Goal: Information Seeking & Learning: Learn about a topic

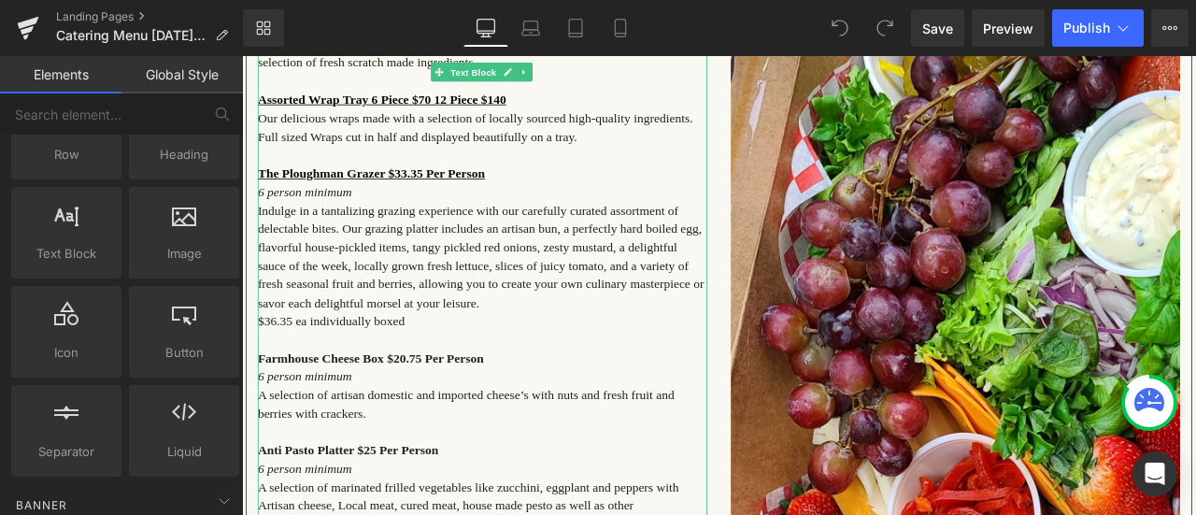
scroll to position [841, 0]
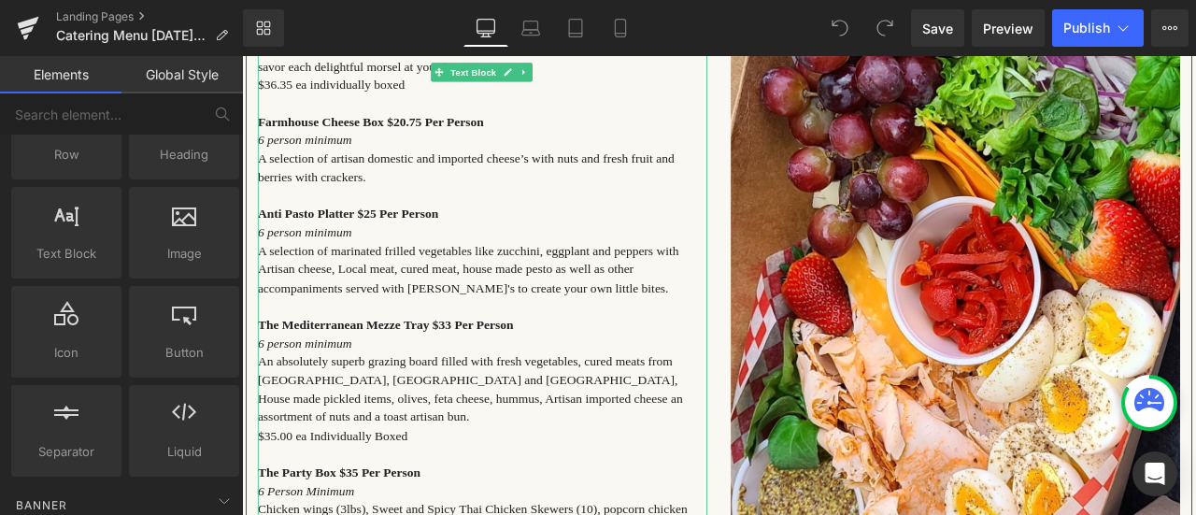
drag, startPoint x: 410, startPoint y: 247, endPoint x: 488, endPoint y: 256, distance: 78.1
click at [410, 247] on strong "Anti Pasto Platter $25 Per Person" at bounding box center [368, 243] width 214 height 16
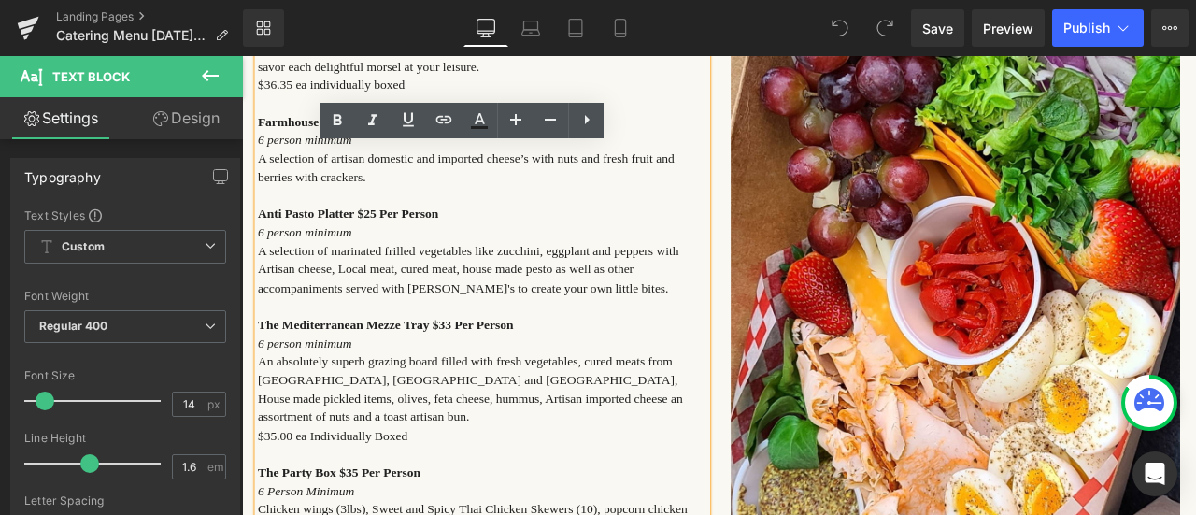
click at [473, 254] on p "Anti Pasto Platter $25 Per Person" at bounding box center [527, 243] width 533 height 21
drag, startPoint x: 474, startPoint y: 256, endPoint x: 261, endPoint y: 254, distance: 213.0
click at [261, 254] on p "Anti Pasto Platter $25 Per Person" at bounding box center [527, 243] width 533 height 21
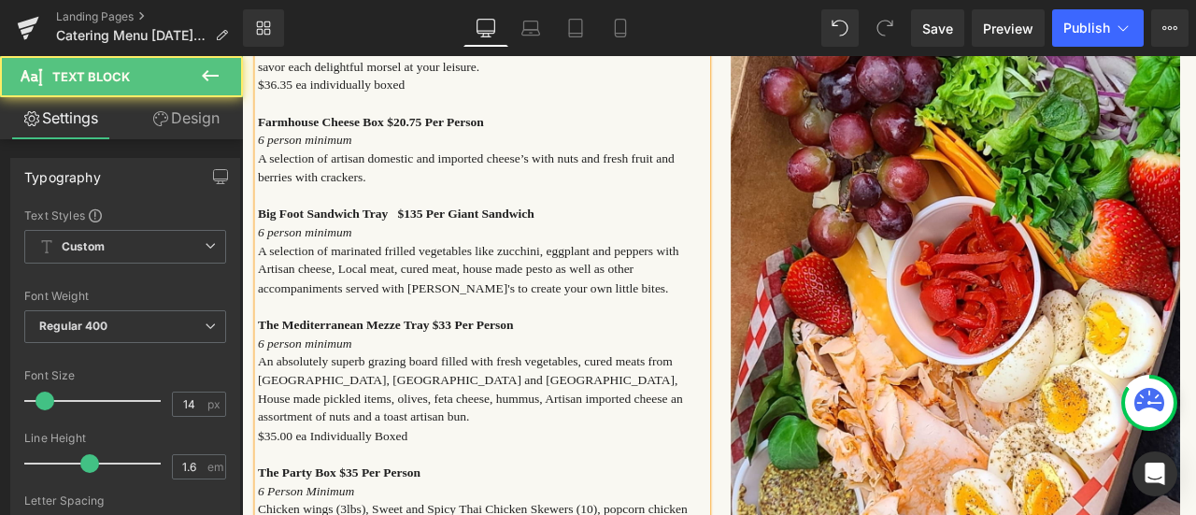
click at [377, 276] on p "6 person minimum" at bounding box center [527, 264] width 533 height 21
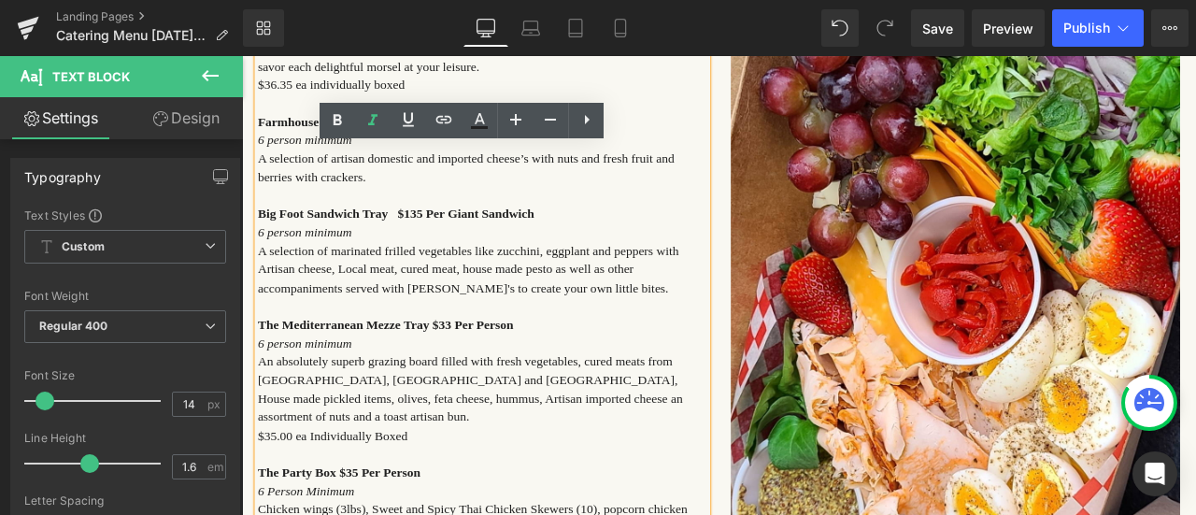
drag, startPoint x: 380, startPoint y: 273, endPoint x: 257, endPoint y: 276, distance: 123.4
click at [261, 276] on p "6 person minimum" at bounding box center [527, 264] width 533 height 21
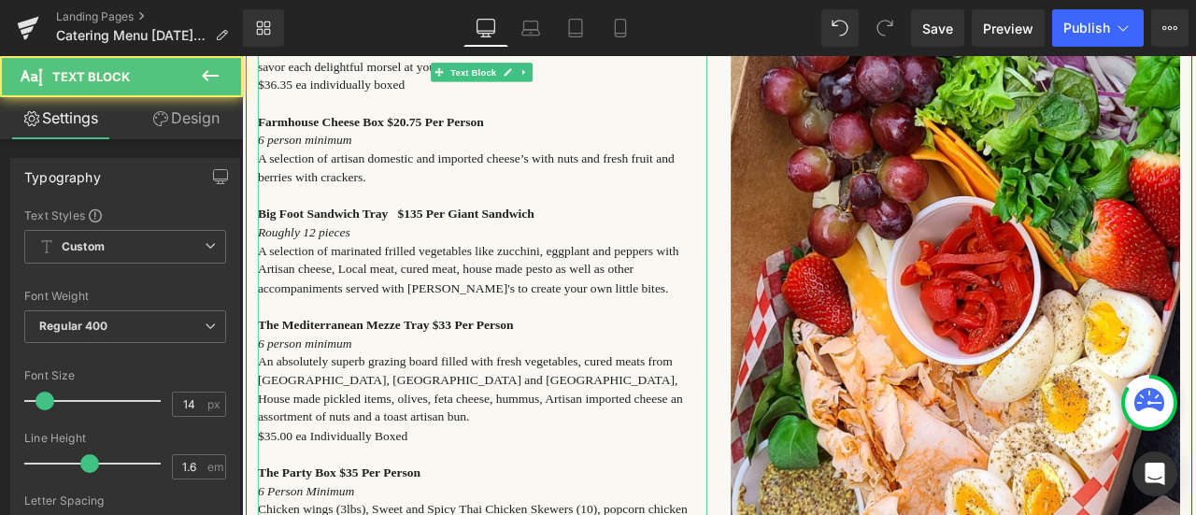
click at [368, 321] on span "A selection of marinated frilled vegetables like zucchini, eggplant and peppers…" at bounding box center [510, 308] width 499 height 60
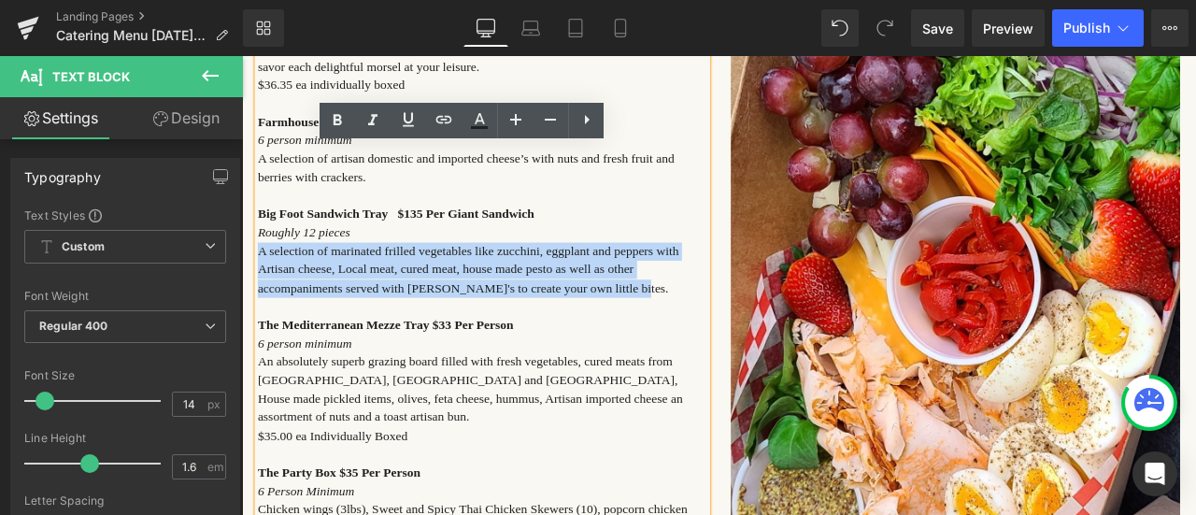
drag, startPoint x: 697, startPoint y: 346, endPoint x: 243, endPoint y: 300, distance: 456.4
click at [247, 300] on div "PLATTERS & GRAZING Heading Mini Assorted Sandwiches 24 Piece $258 An assorted b…" at bounding box center [527, 381] width 561 height 1570
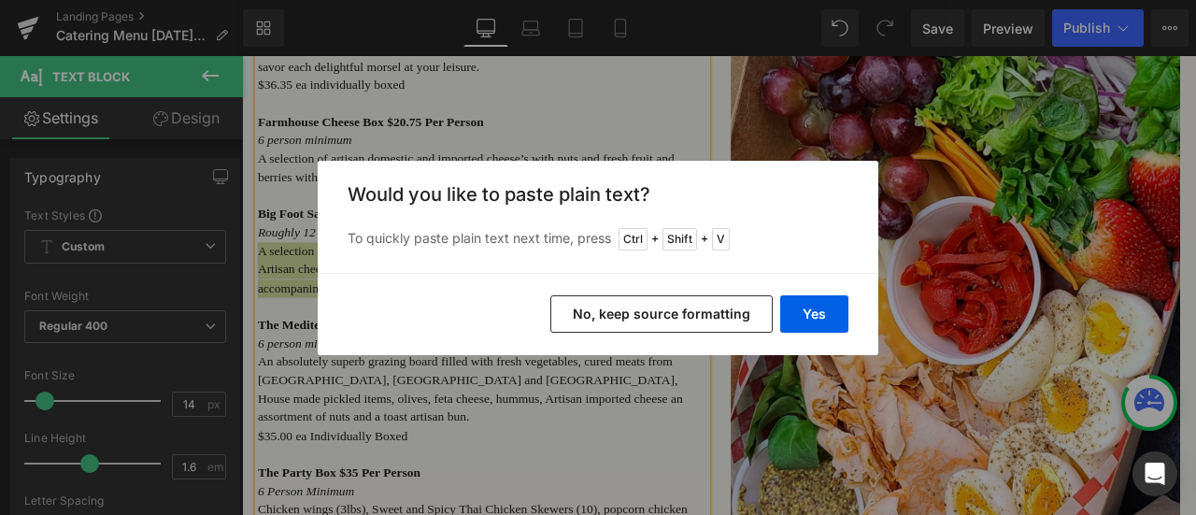
click at [791, 313] on button "Yes" at bounding box center [814, 313] width 68 height 37
drag, startPoint x: 1033, startPoint y: 369, endPoint x: 893, endPoint y: 361, distance: 140.4
click at [893, 361] on img at bounding box center [1087, 366] width 533 height 1490
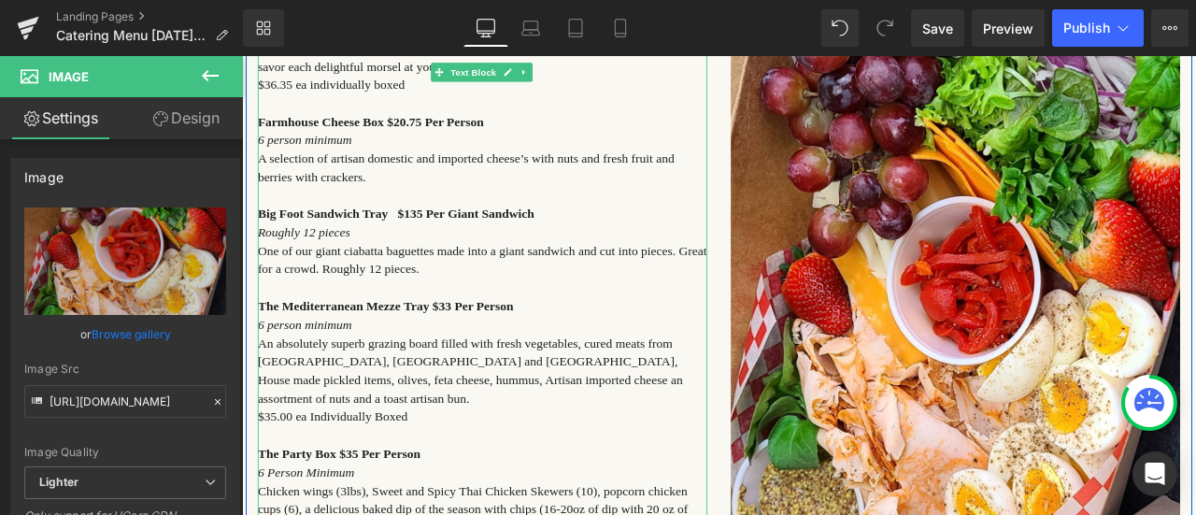
click at [493, 320] on p "One of our giant ciabatta baguettes made into a giant sandwich and cut into pie…" at bounding box center [527, 299] width 533 height 44
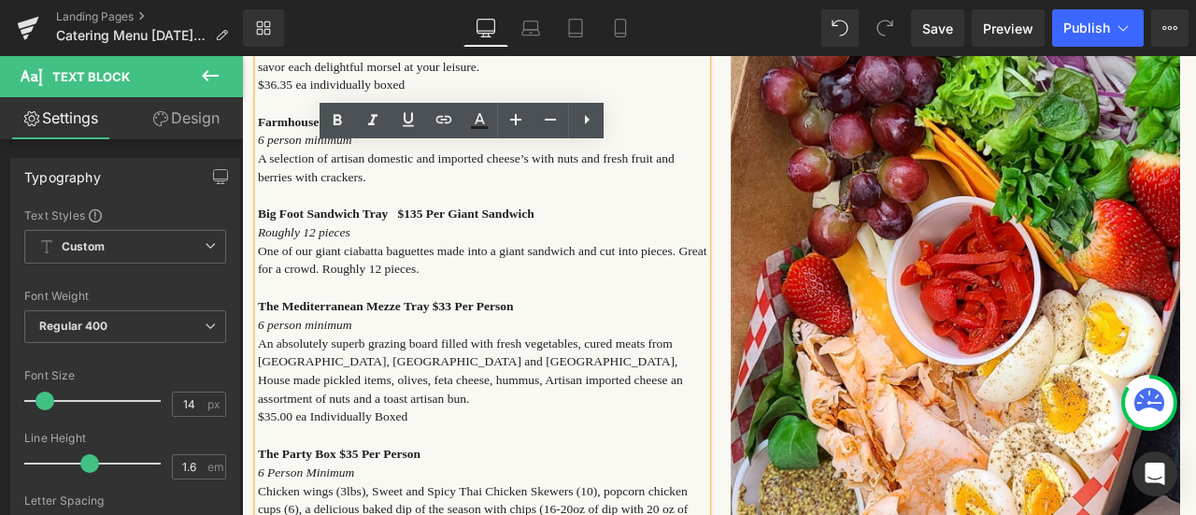
drag, startPoint x: 485, startPoint y: 321, endPoint x: 375, endPoint y: 320, distance: 110.3
click at [375, 316] on span "One of our giant ciabatta baguettes made into a giant sandwich and cut into pie…" at bounding box center [527, 296] width 533 height 37
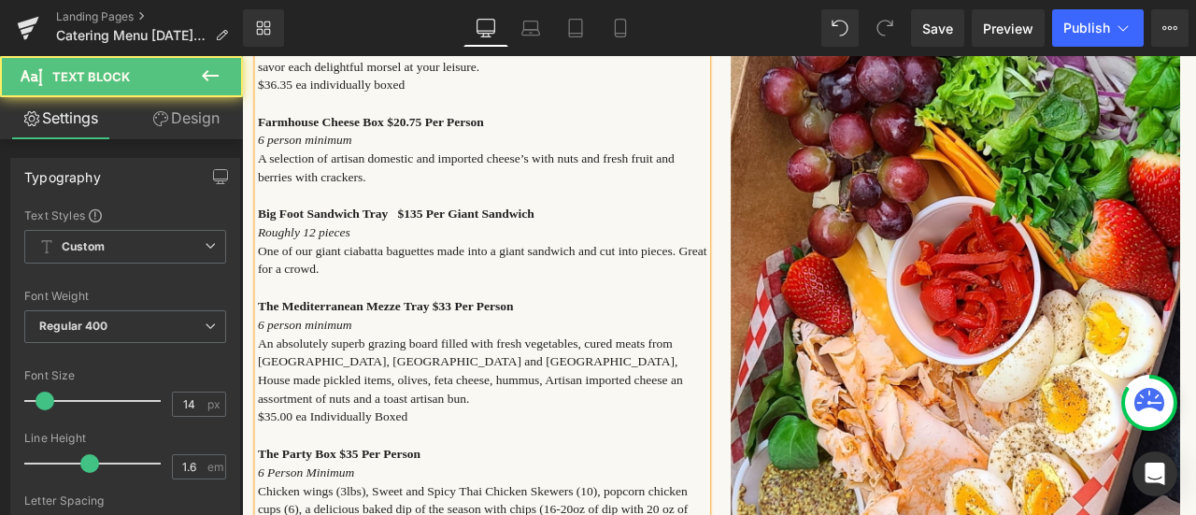
click at [641, 302] on span "One of our giant ciabatta baguettes made into a giant sandwich and cut into pie…" at bounding box center [527, 296] width 533 height 37
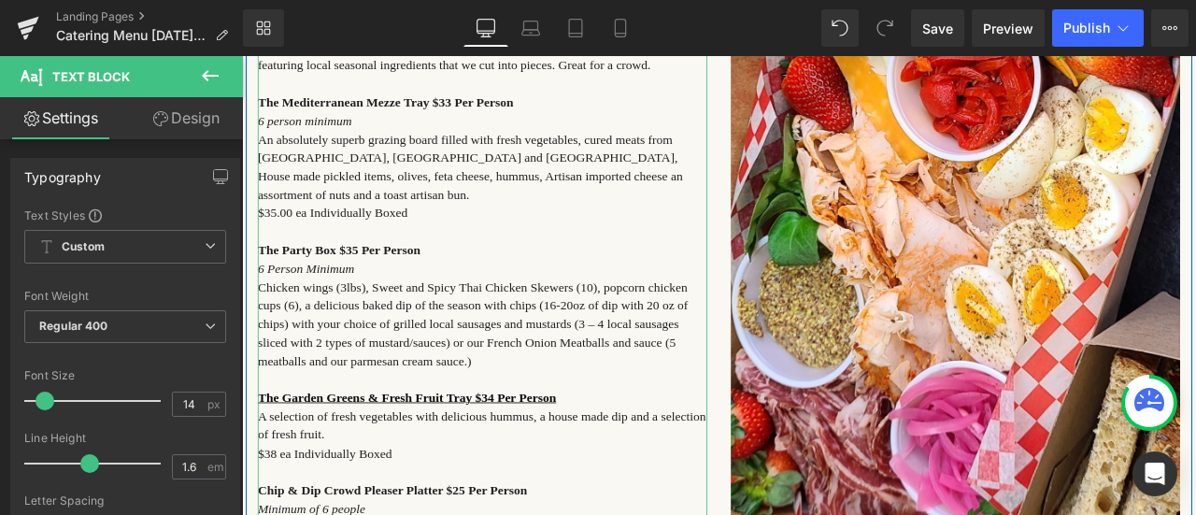
scroll to position [1308, 0]
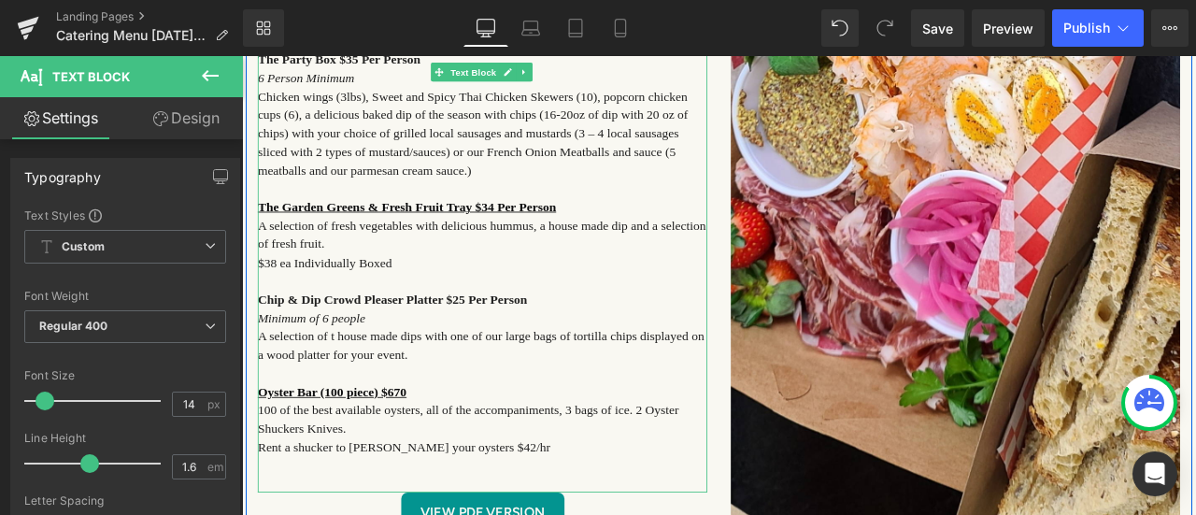
click at [430, 451] on p "Oyster Bar (100 piece) $670" at bounding box center [527, 454] width 533 height 21
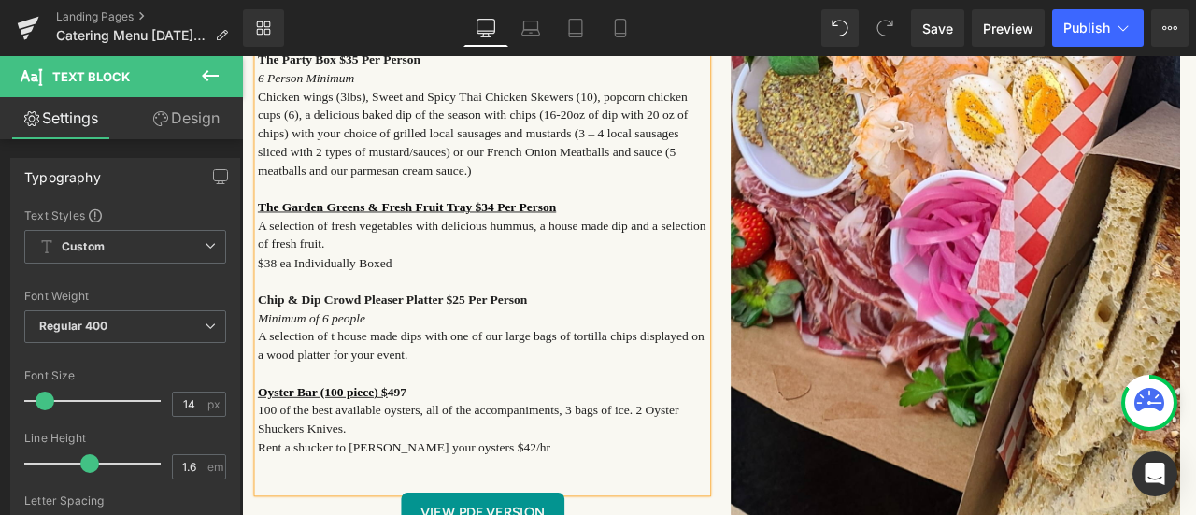
click at [709, 471] on span "100 of the best available oysters, all of the accompaniments, 3 bags of ice. 2 …" at bounding box center [510, 485] width 499 height 37
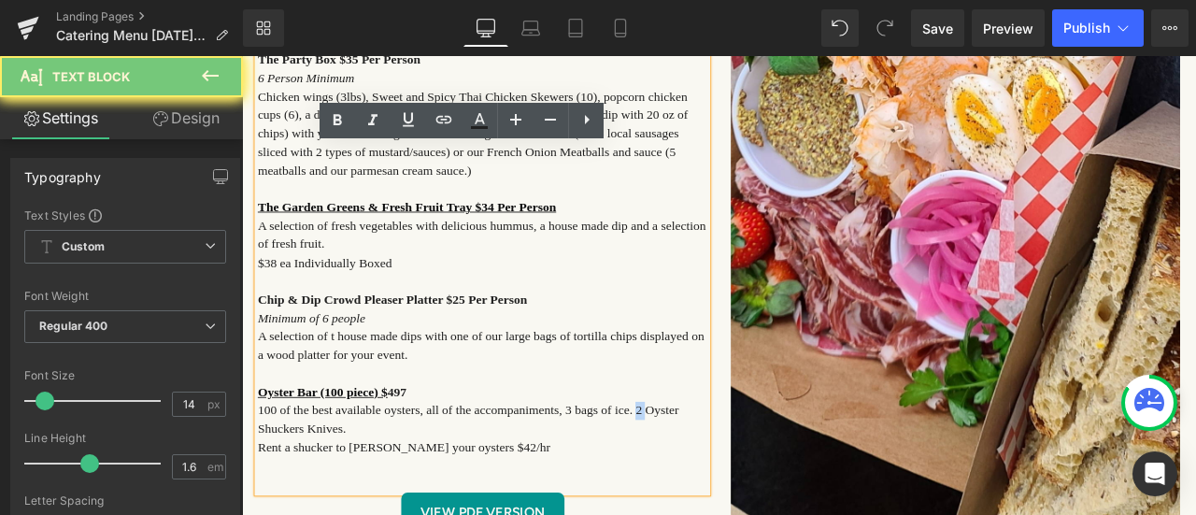
click at [710, 471] on span "100 of the best available oysters, all of the accompaniments, 3 bags of ice. 2 …" at bounding box center [510, 485] width 499 height 37
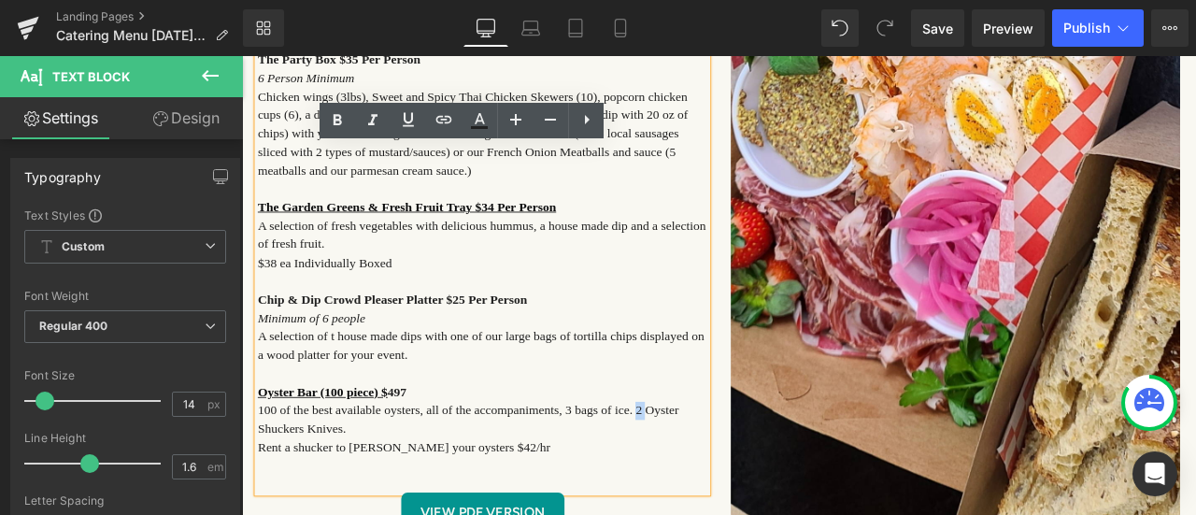
click at [709, 476] on span "100 of the best available oysters, all of the accompaniments, 3 bags of ice. 2 …" at bounding box center [510, 485] width 499 height 37
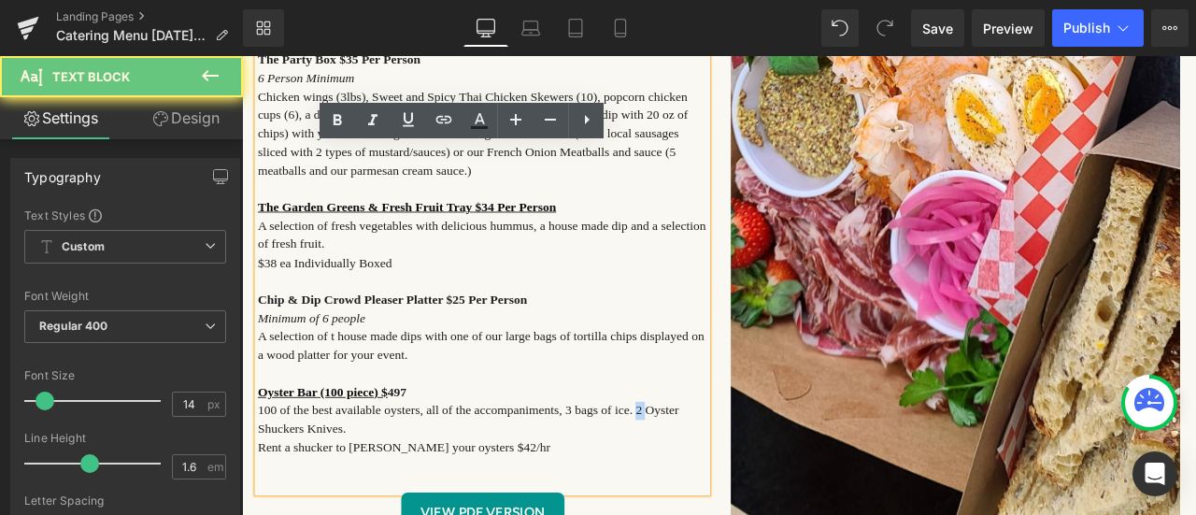
click at [709, 476] on span "100 of the best available oysters, all of the accompaniments, 3 bags of ice. 2 …" at bounding box center [510, 485] width 499 height 37
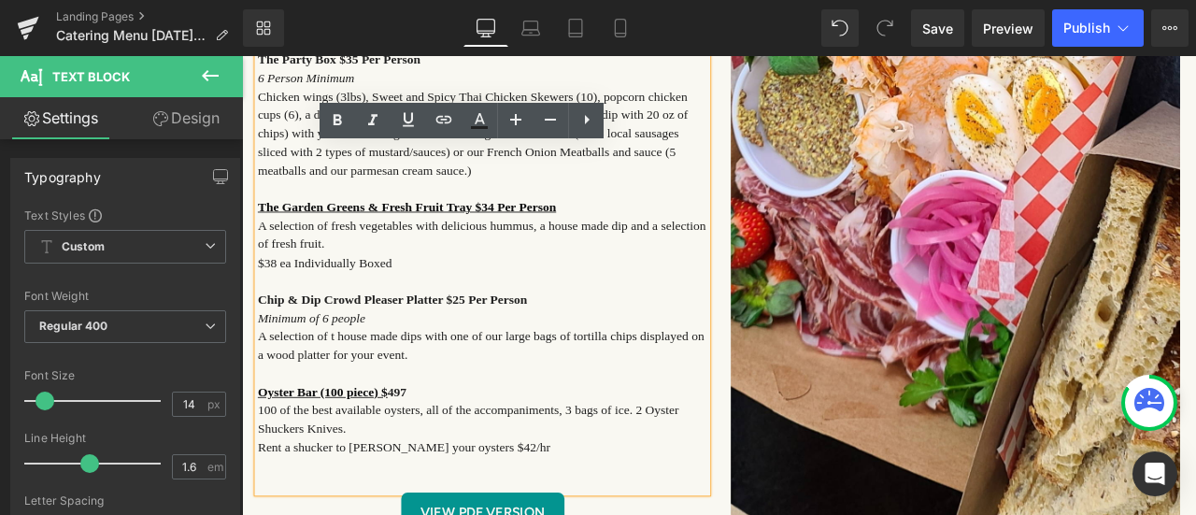
click at [701, 476] on span "100 of the best available oysters, all of the accompaniments, 3 bags of ice. 2 …" at bounding box center [510, 485] width 499 height 37
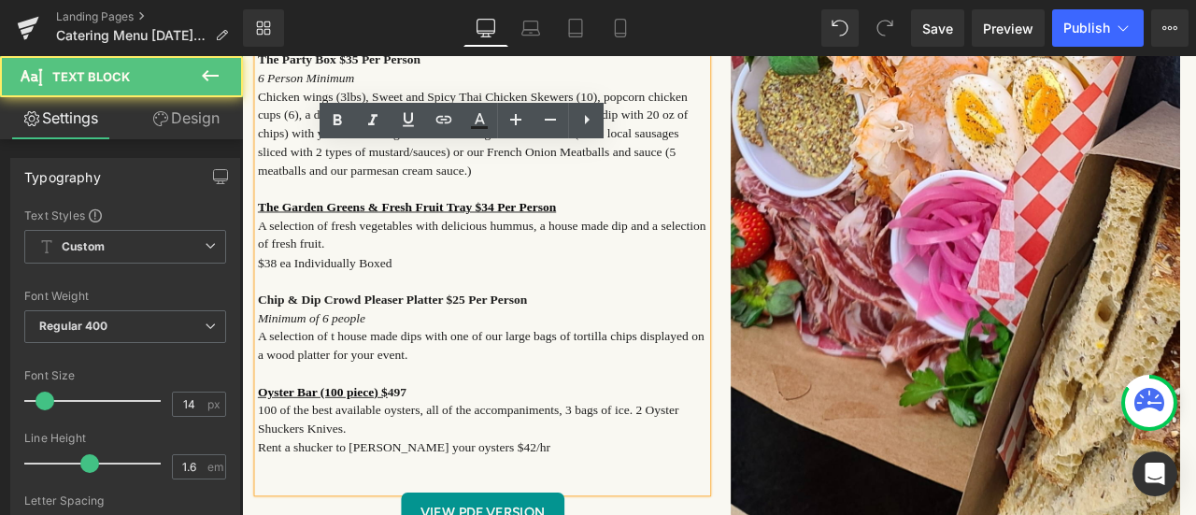
click at [711, 473] on span "100 of the best available oysters, all of the accompaniments, 3 bags of ice. 2 …" at bounding box center [510, 485] width 499 height 37
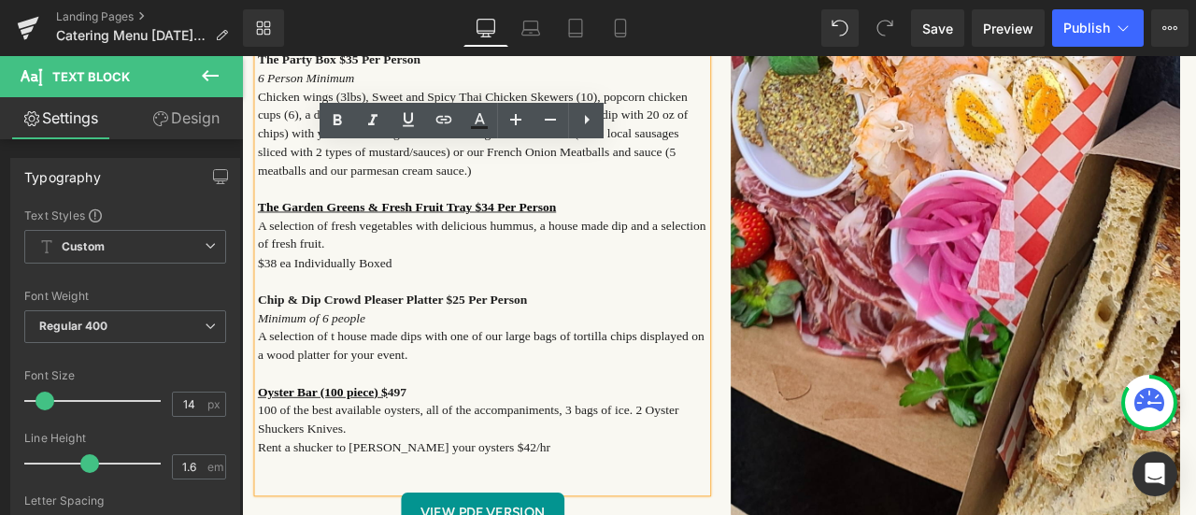
drag, startPoint x: 707, startPoint y: 470, endPoint x: 760, endPoint y: 489, distance: 55.6
click at [760, 489] on p "100 of the best available oysters, all of the accompaniments, 3 bags of ice. 2 …" at bounding box center [527, 487] width 533 height 44
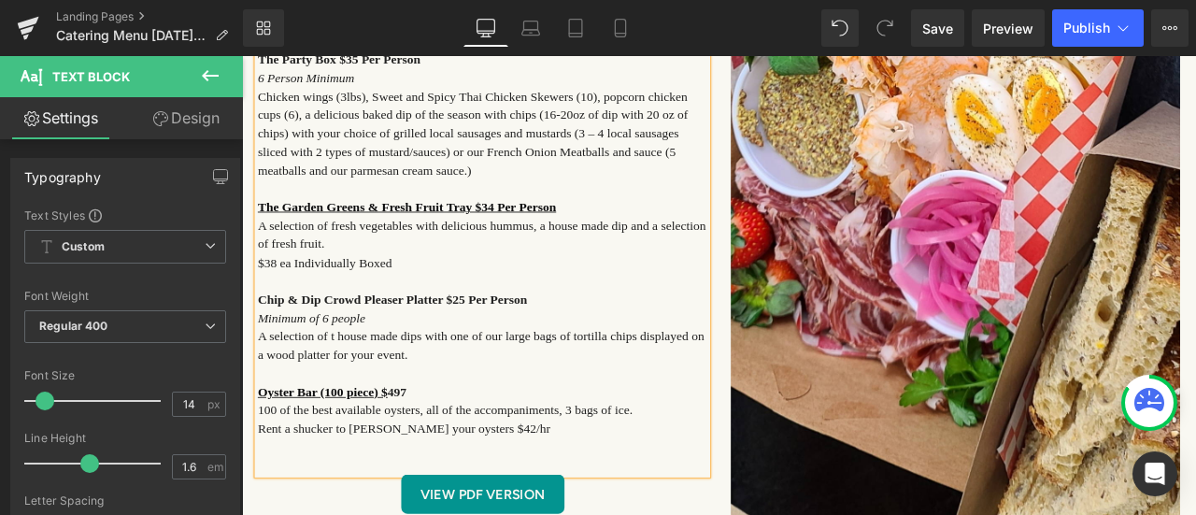
click at [344, 493] on span "Rent a shucker to [PERSON_NAME] your oysters $42/hr" at bounding box center [434, 497] width 347 height 16
click at [454, 497] on span "Rent a Chef to [PERSON_NAME] your oysters $42/hr" at bounding box center [425, 497] width 329 height 16
click at [704, 472] on span "100 of the best available oysters, all of the accompaniments, 3 bags of ice." at bounding box center [483, 475] width 444 height 16
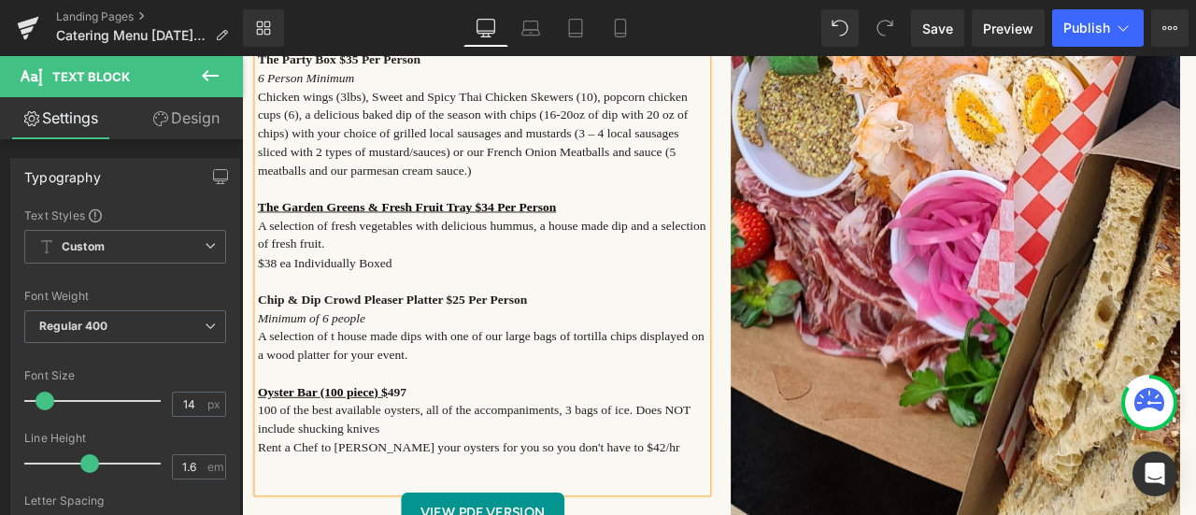
click at [618, 424] on p at bounding box center [527, 431] width 533 height 21
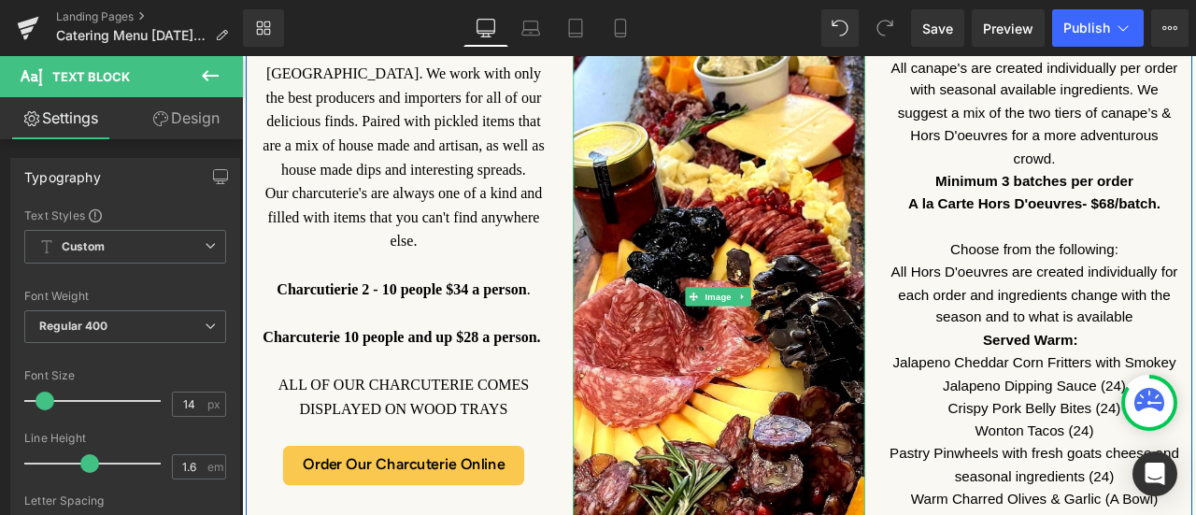
scroll to position [2149, 0]
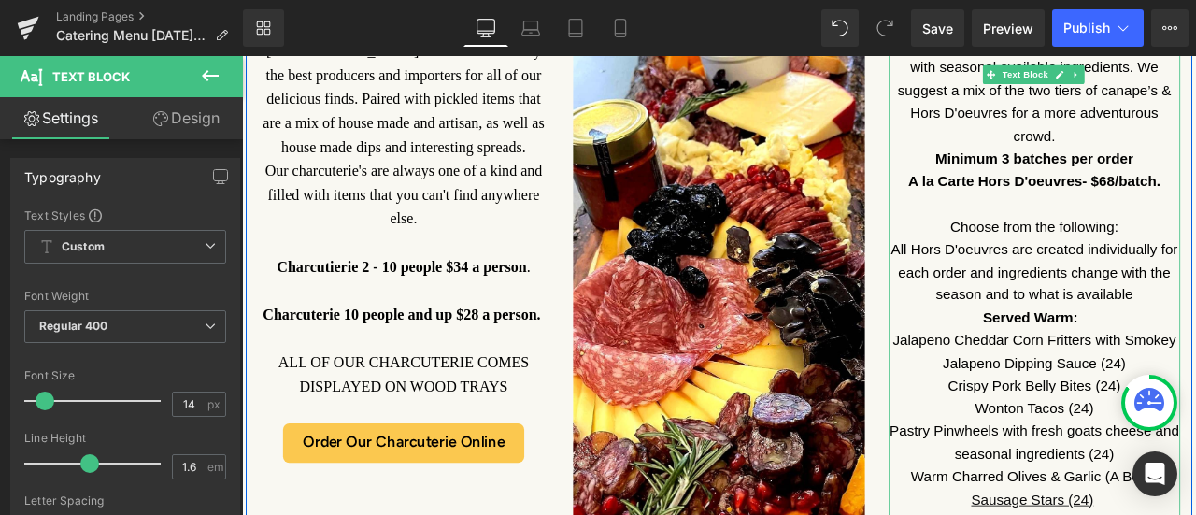
click at [1195, 202] on strong "A la Carte Hors D'oeuvres- $68/batch." at bounding box center [1181, 204] width 299 height 19
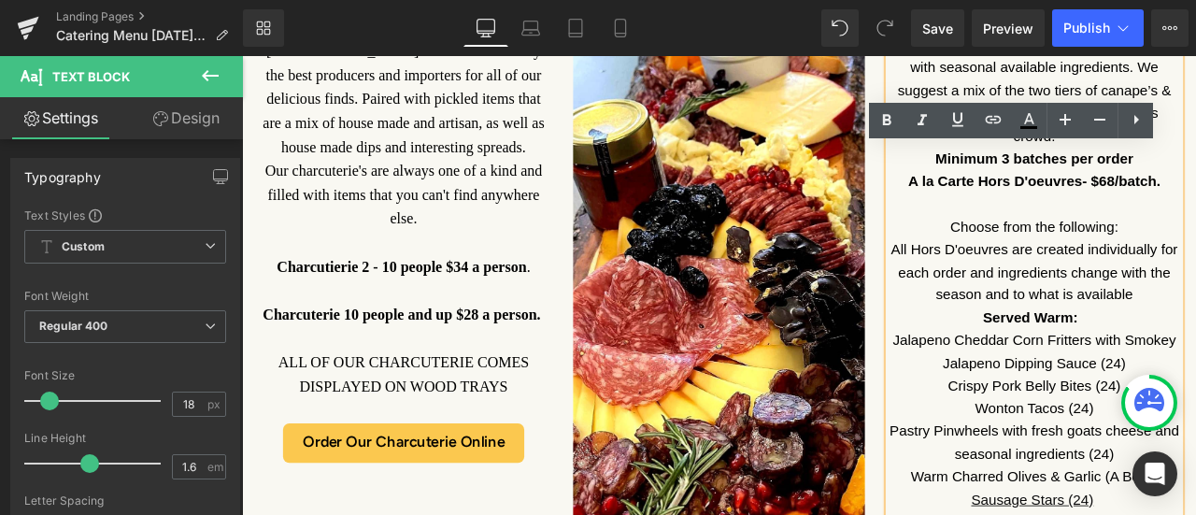
click at [1195, 204] on strong "A la Carte Hors D'oeuvres- $68/batch." at bounding box center [1181, 204] width 299 height 19
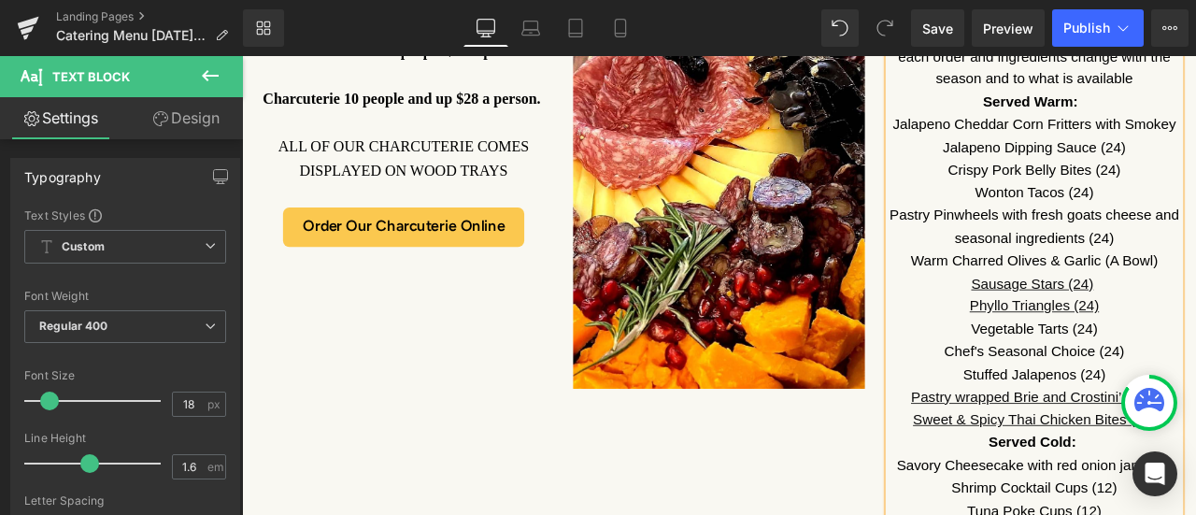
scroll to position [2429, 0]
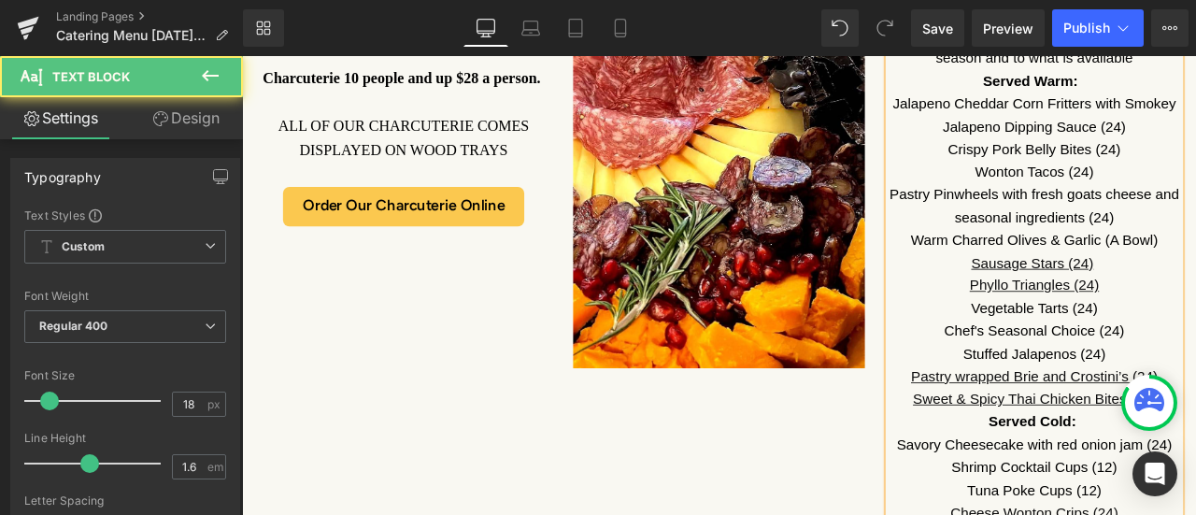
click at [1195, 324] on link "Phyllo Triangles (24)" at bounding box center [1180, 328] width 153 height 19
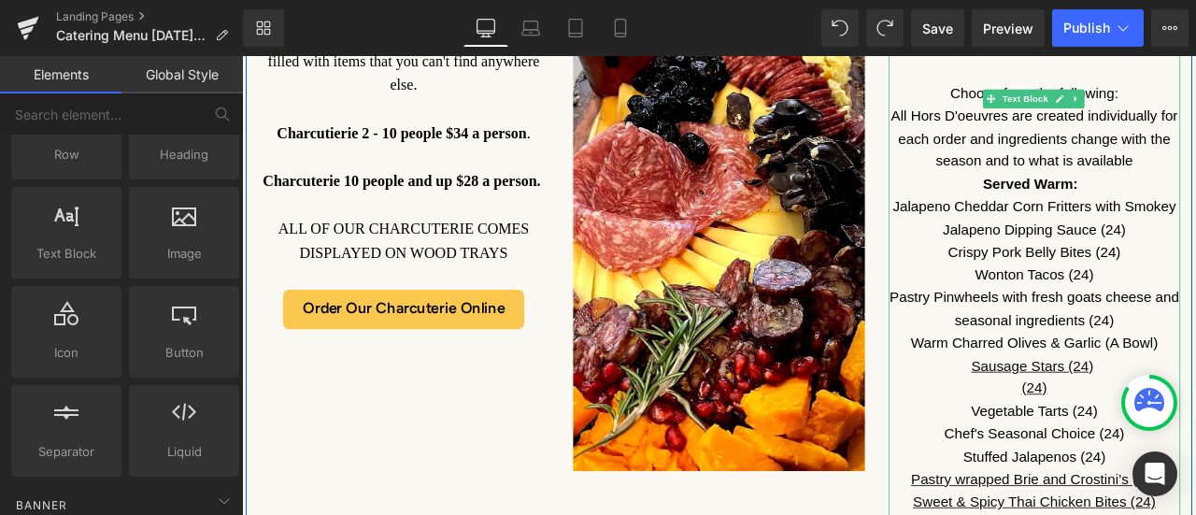
scroll to position [2336, 0]
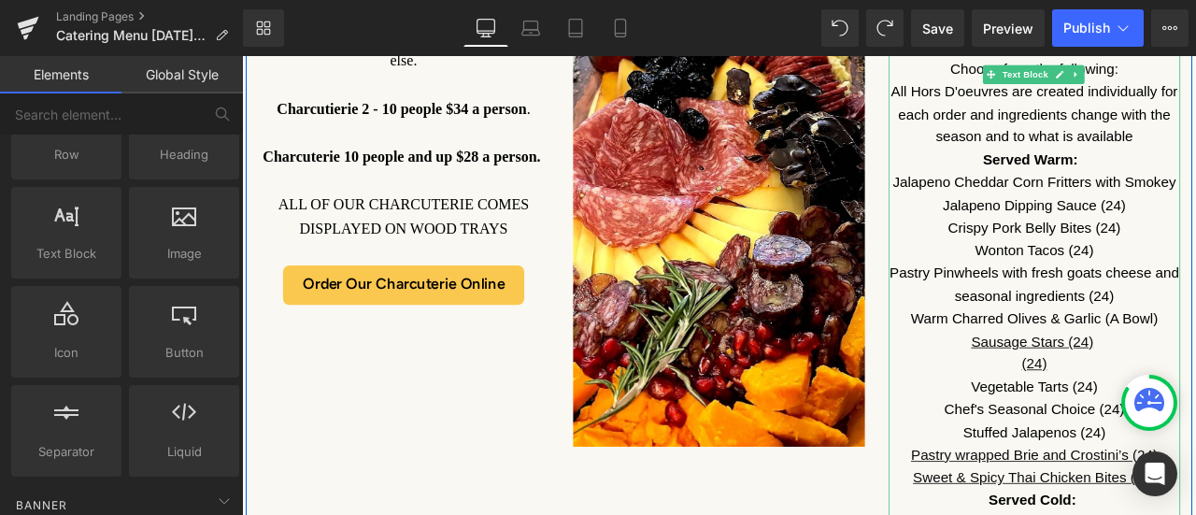
click at [1195, 412] on p "(24)" at bounding box center [1181, 421] width 346 height 27
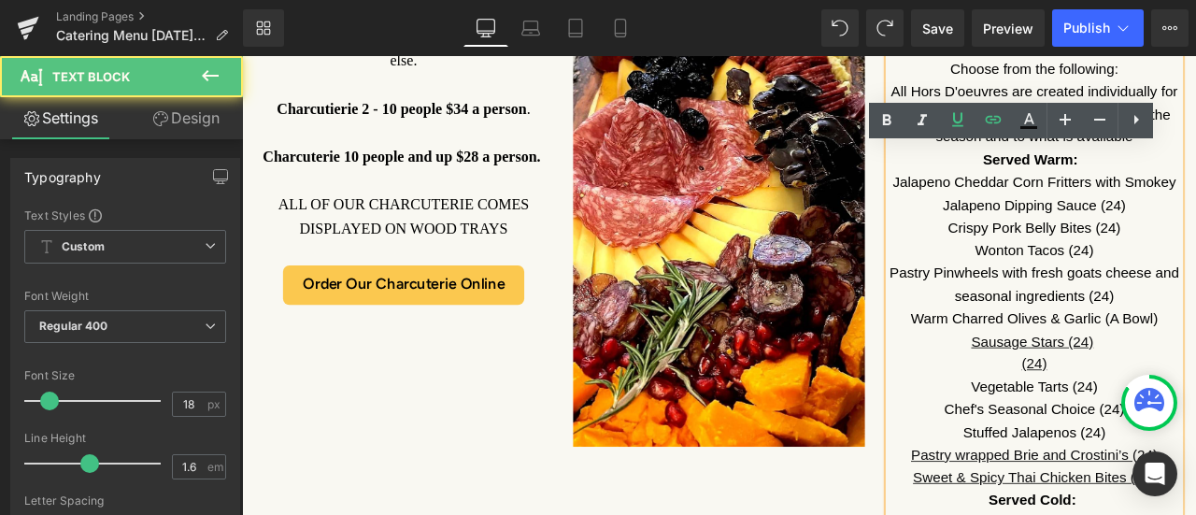
click at [1195, 425] on p "(24)" at bounding box center [1181, 421] width 346 height 27
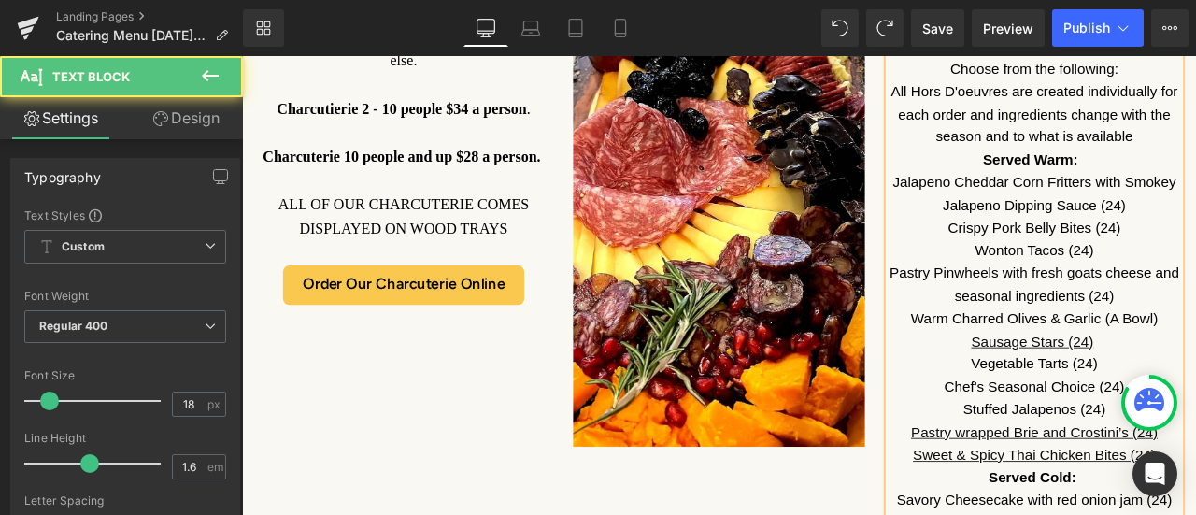
click at [1195, 416] on p "Vegetable Tarts (24)" at bounding box center [1181, 421] width 346 height 27
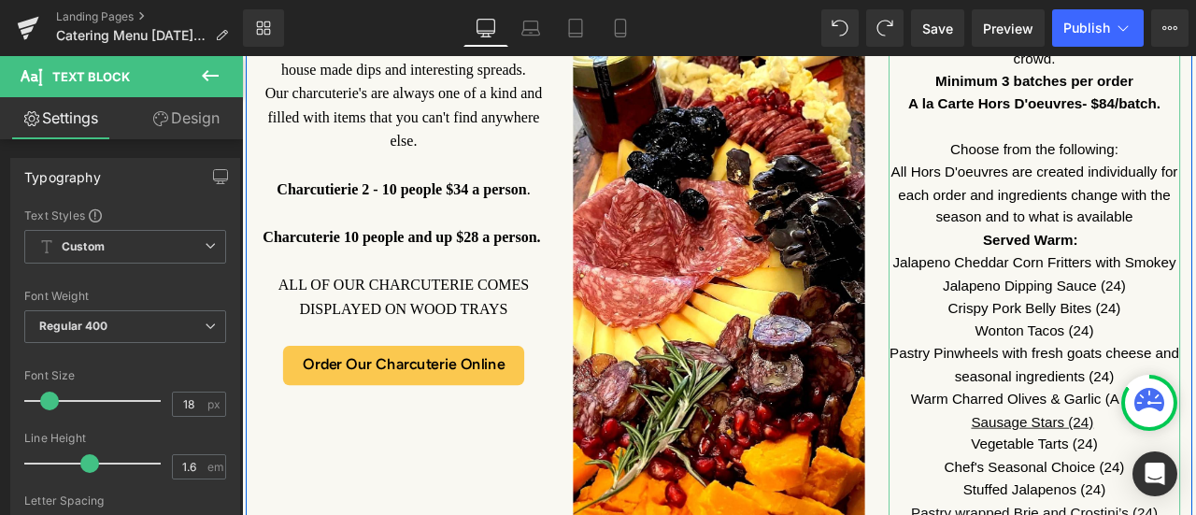
scroll to position [2242, 0]
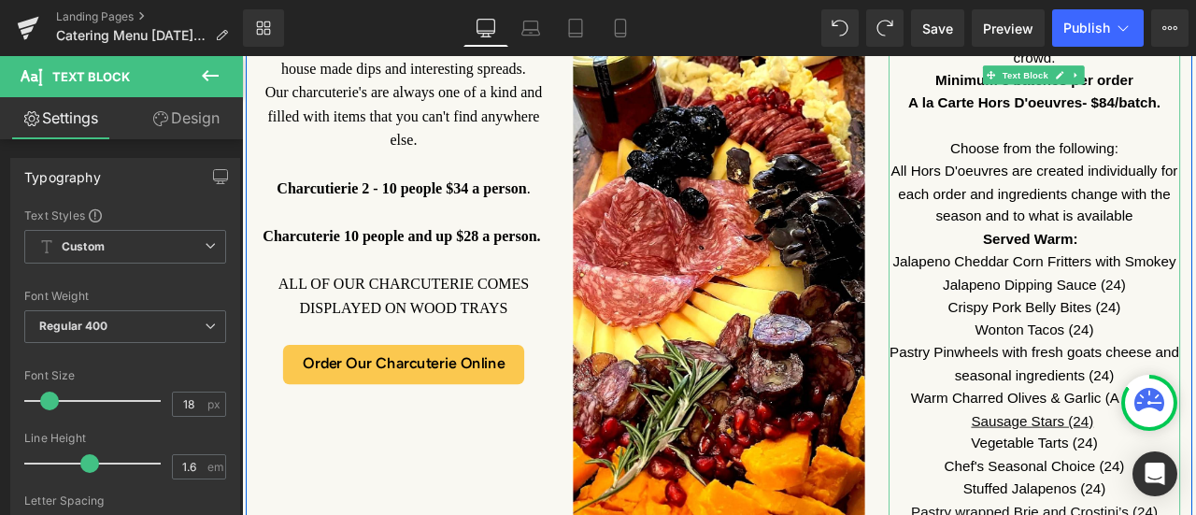
click at [1195, 324] on p "Jalapeno Cheddar Corn Fritters with Smokey Jalapeno Dipping Sauce (24)" at bounding box center [1181, 314] width 346 height 54
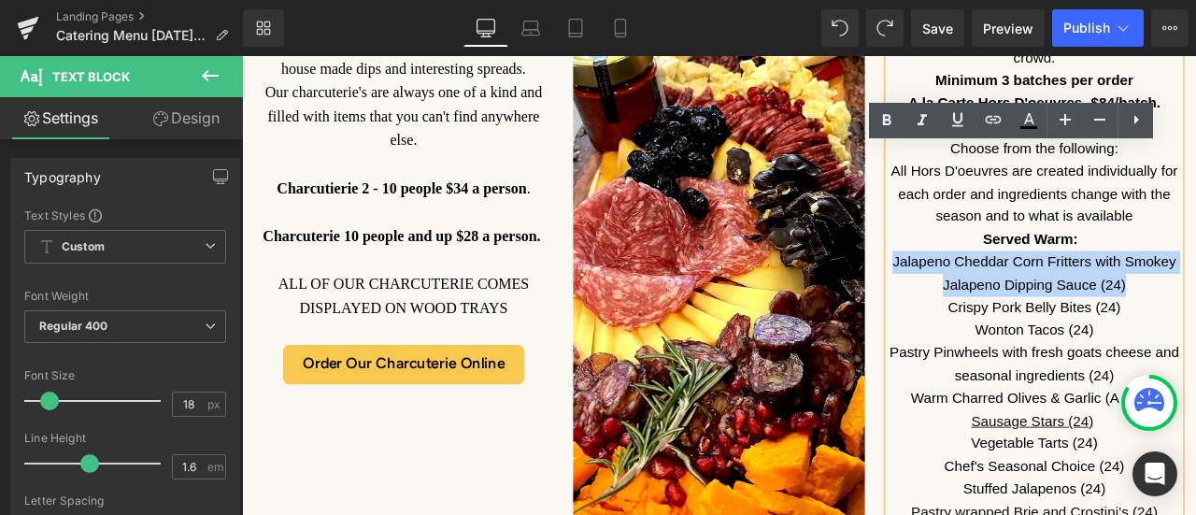
drag, startPoint x: 1288, startPoint y: 324, endPoint x: 1028, endPoint y: 294, distance: 261.5
click at [1028, 294] on p "Jalapeno Cheddar Corn Fritters with Smokey Jalapeno Dipping Sauce (24)" at bounding box center [1181, 314] width 346 height 54
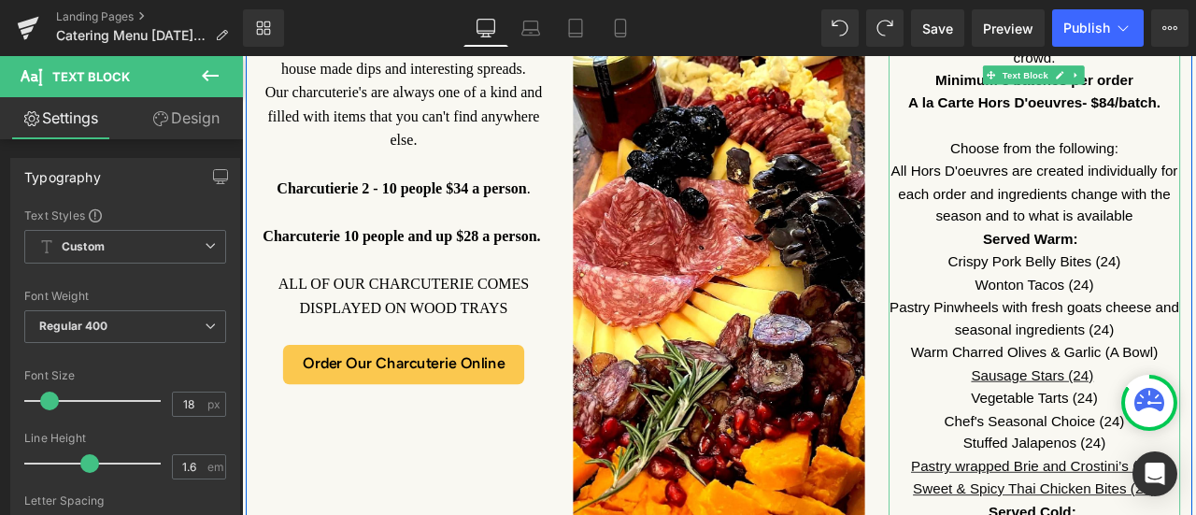
click at [1191, 408] on font "Warm Charred Olives & Garlic (A Bowl)" at bounding box center [1180, 407] width 292 height 19
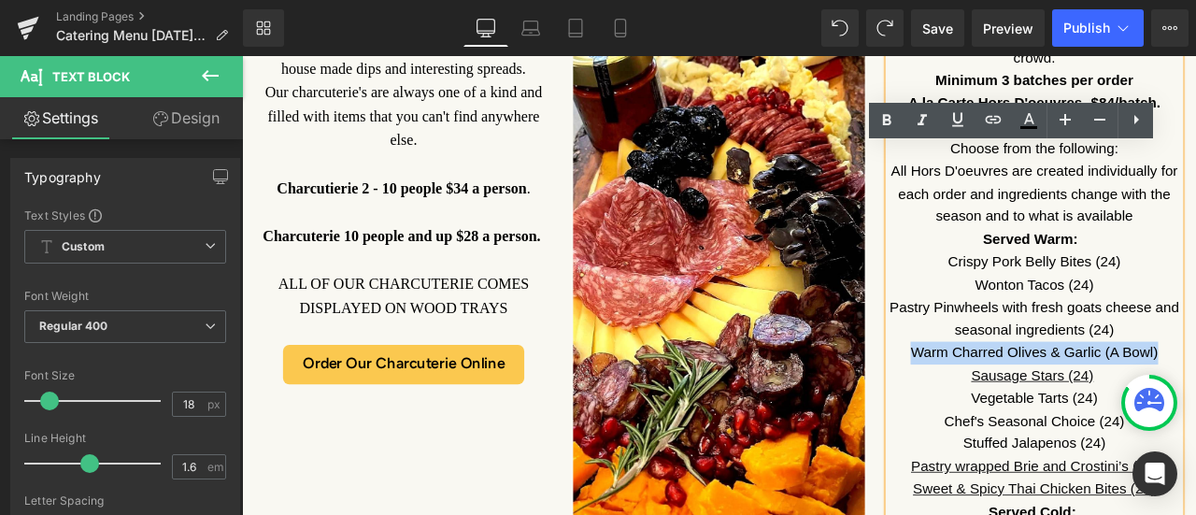
drag, startPoint x: 1316, startPoint y: 402, endPoint x: 1028, endPoint y: 411, distance: 287.9
click at [1034, 411] on font "Warm Charred Olives & Garlic (A Bowl)" at bounding box center [1180, 407] width 292 height 19
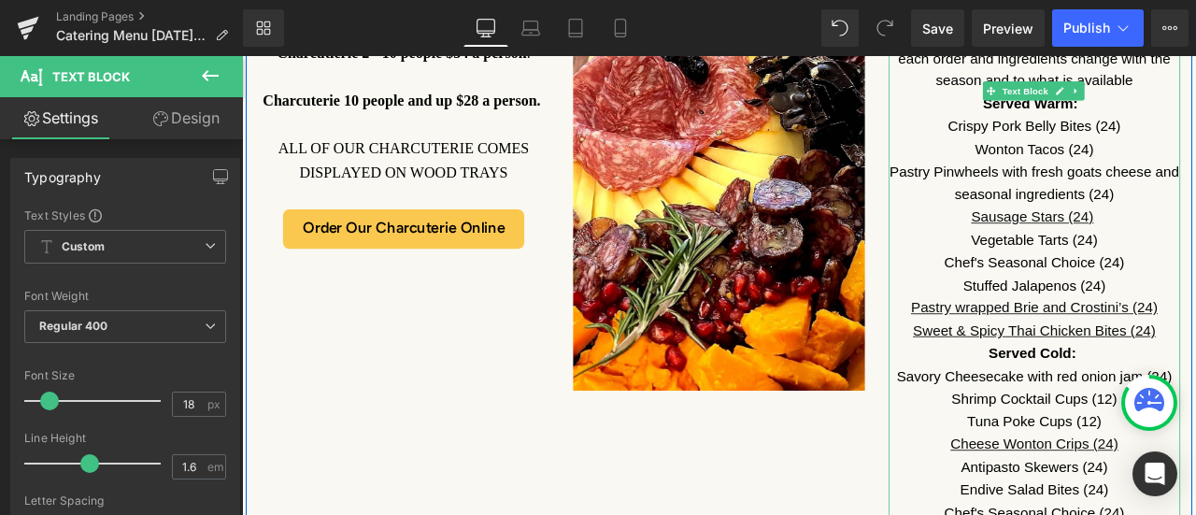
scroll to position [2429, 0]
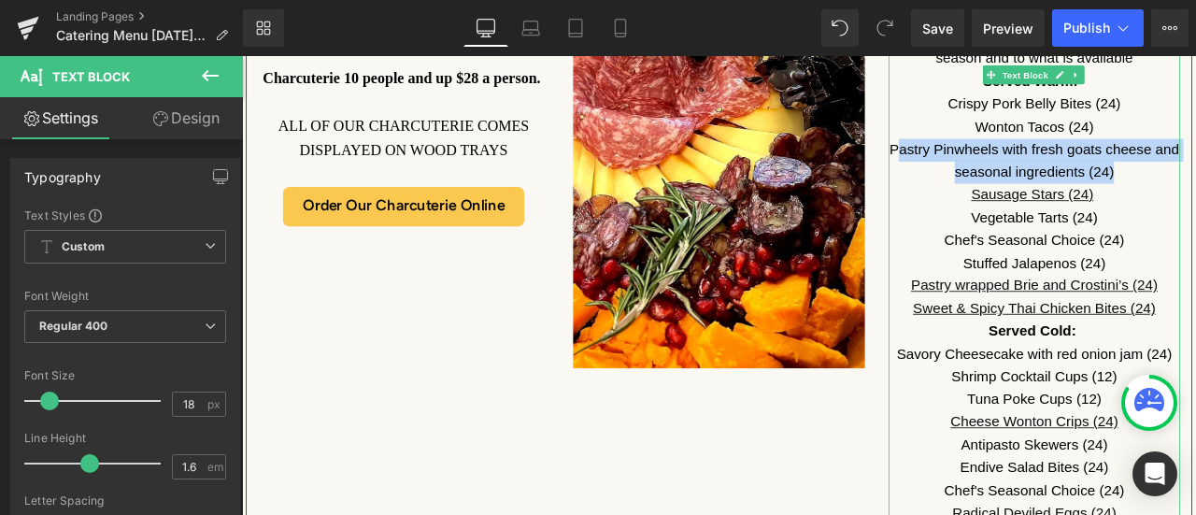
drag, startPoint x: 1269, startPoint y: 192, endPoint x: 1010, endPoint y: 166, distance: 260.0
click at [1010, 166] on p "Pastry Pinwheels with fresh goats cheese and seasonal ingredients (24)" at bounding box center [1181, 181] width 346 height 54
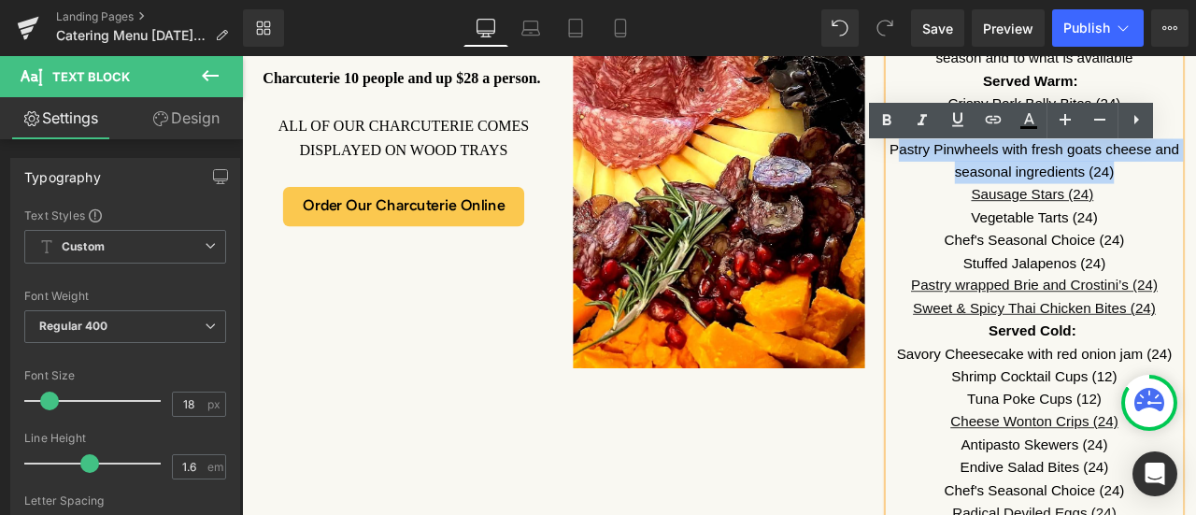
click at [1115, 174] on p "Pastry Pinwheels with fresh goats cheese and seasonal ingredients (24)" at bounding box center [1181, 181] width 346 height 54
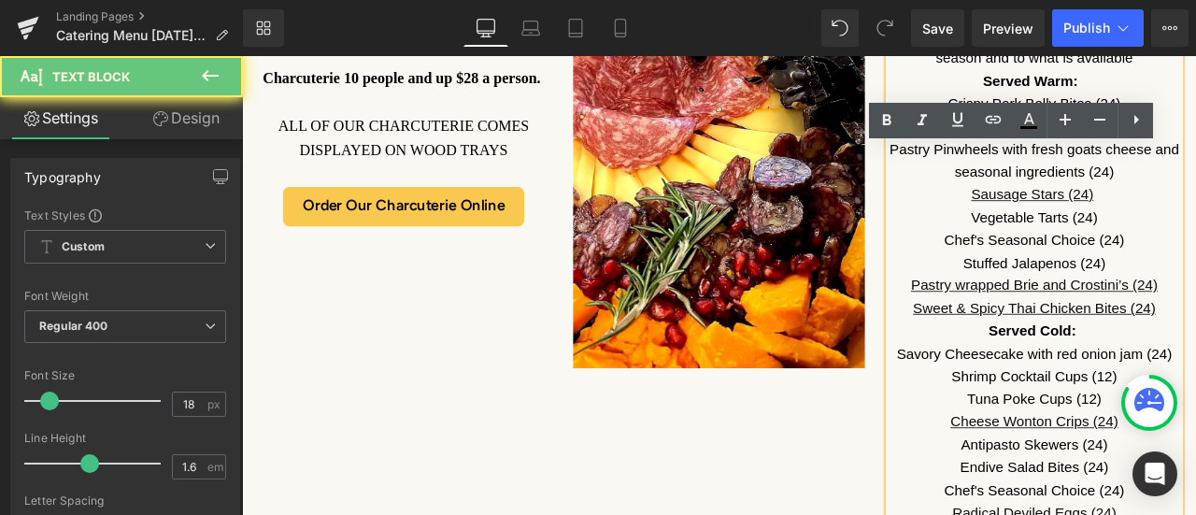
click at [1145, 164] on font "Pastry Pinwheels with fresh goats cheese and seasonal ingredients (24)" at bounding box center [1180, 181] width 343 height 46
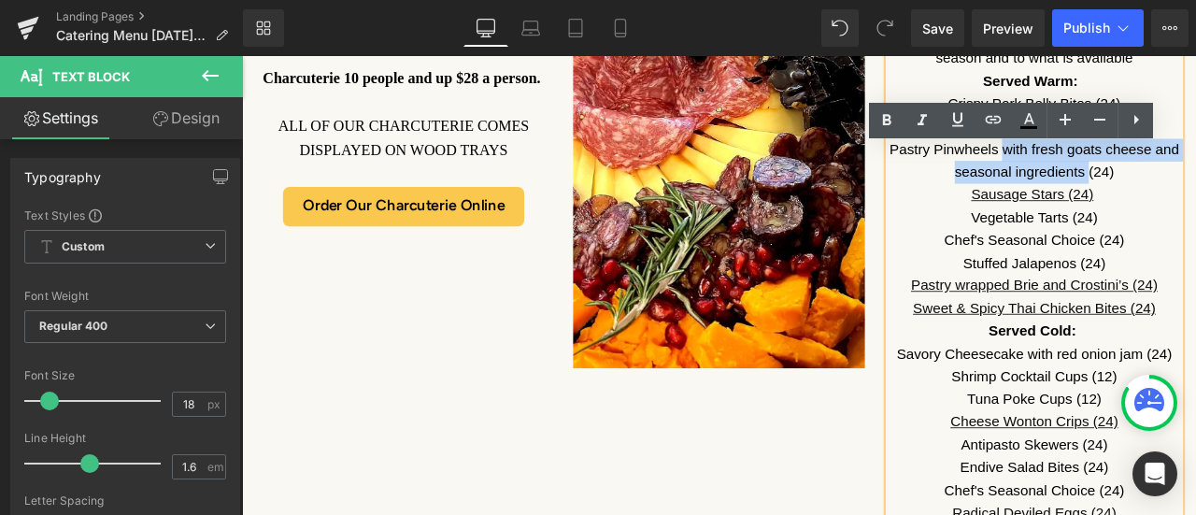
drag, startPoint x: 1138, startPoint y: 164, endPoint x: 1235, endPoint y: 190, distance: 100.6
click at [1195, 190] on font "Pastry Pinwheels with fresh goats cheese and seasonal ingredients (24)" at bounding box center [1180, 181] width 343 height 46
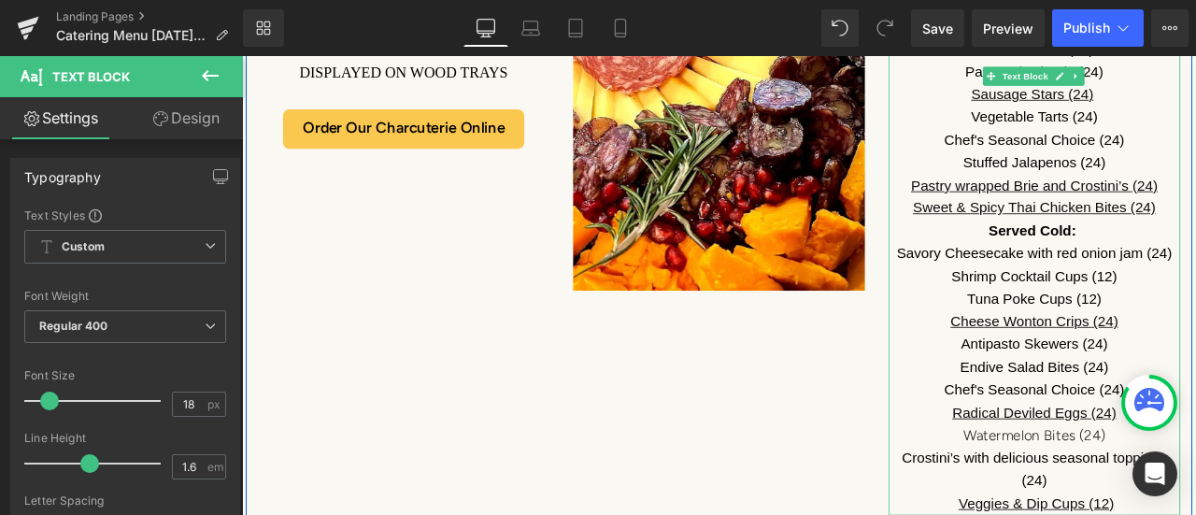
scroll to position [2523, 0]
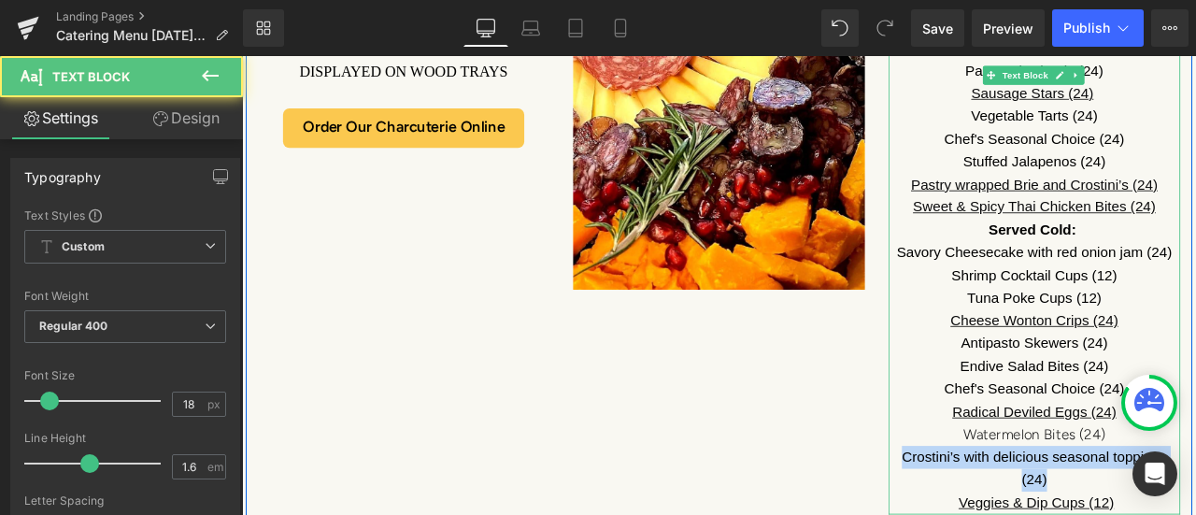
drag, startPoint x: 1017, startPoint y: 530, endPoint x: 1210, endPoint y: 549, distance: 194.4
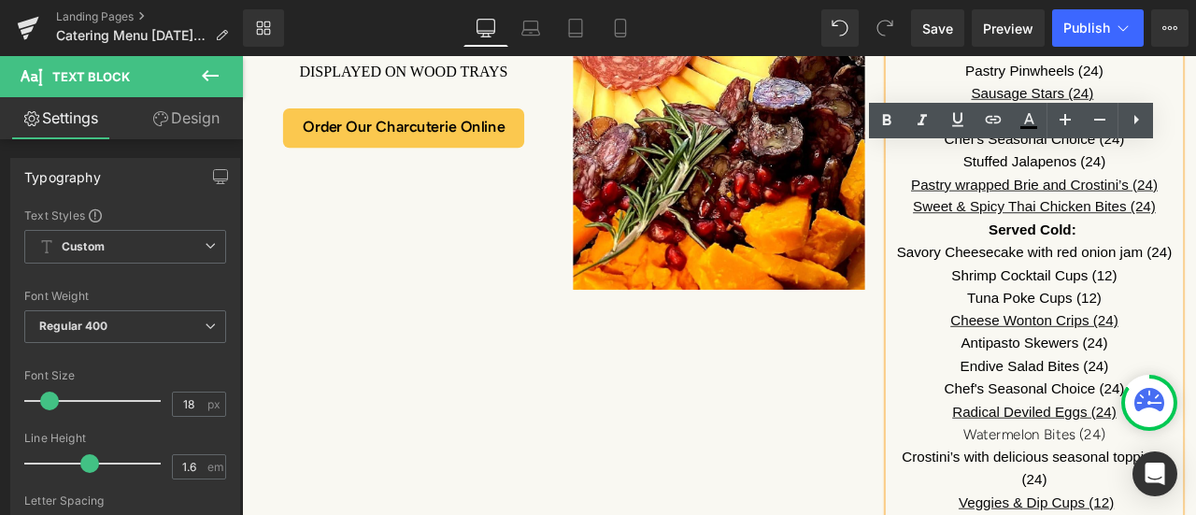
drag, startPoint x: 1116, startPoint y: 545, endPoint x: 1026, endPoint y: 531, distance: 90.8
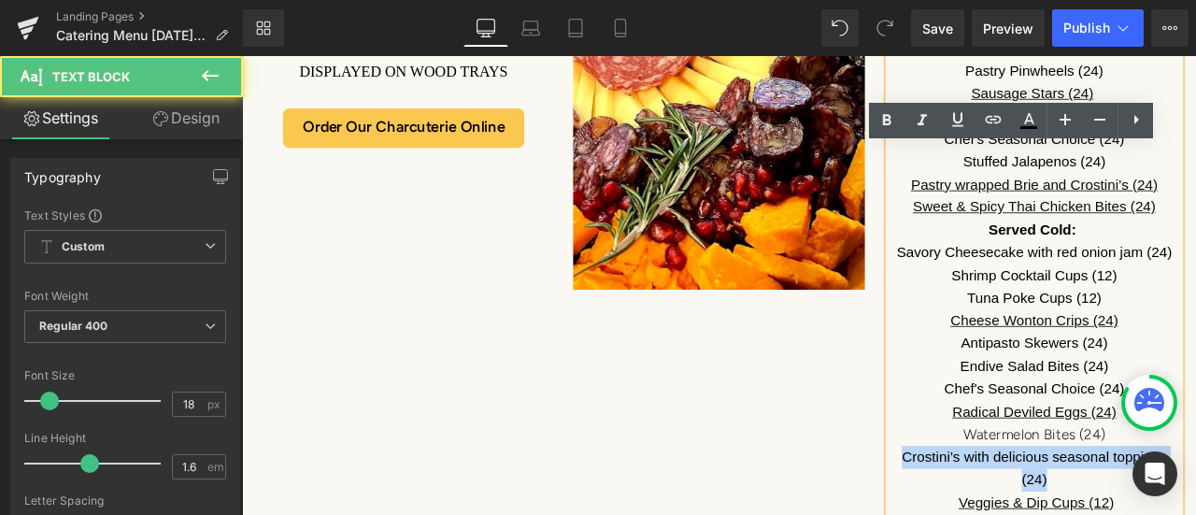
drag, startPoint x: 1016, startPoint y: 529, endPoint x: 1211, endPoint y: 556, distance: 197.1
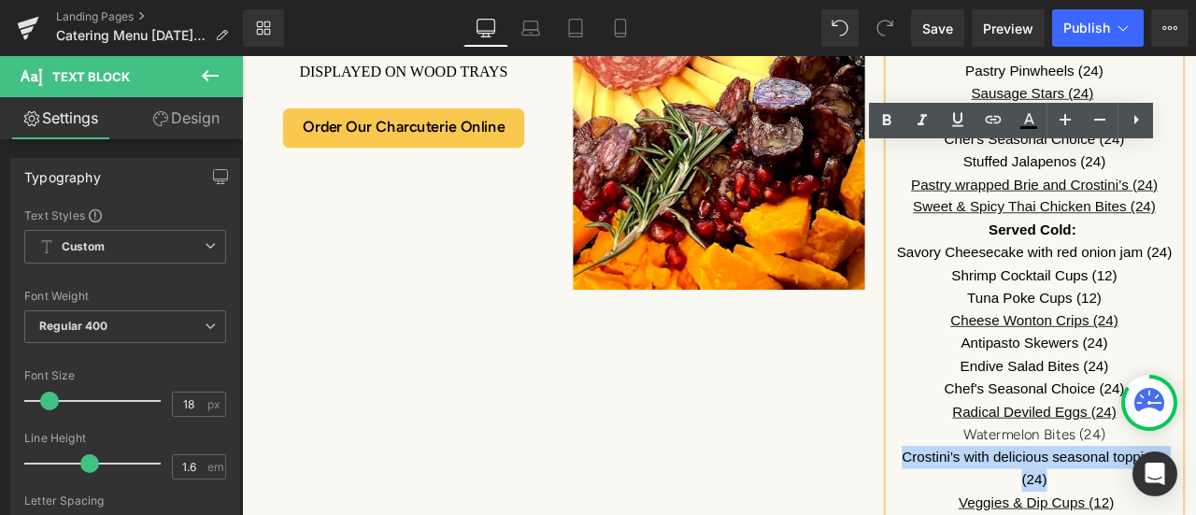
drag, startPoint x: 1211, startPoint y: 556, endPoint x: 1016, endPoint y: 534, distance: 196.5
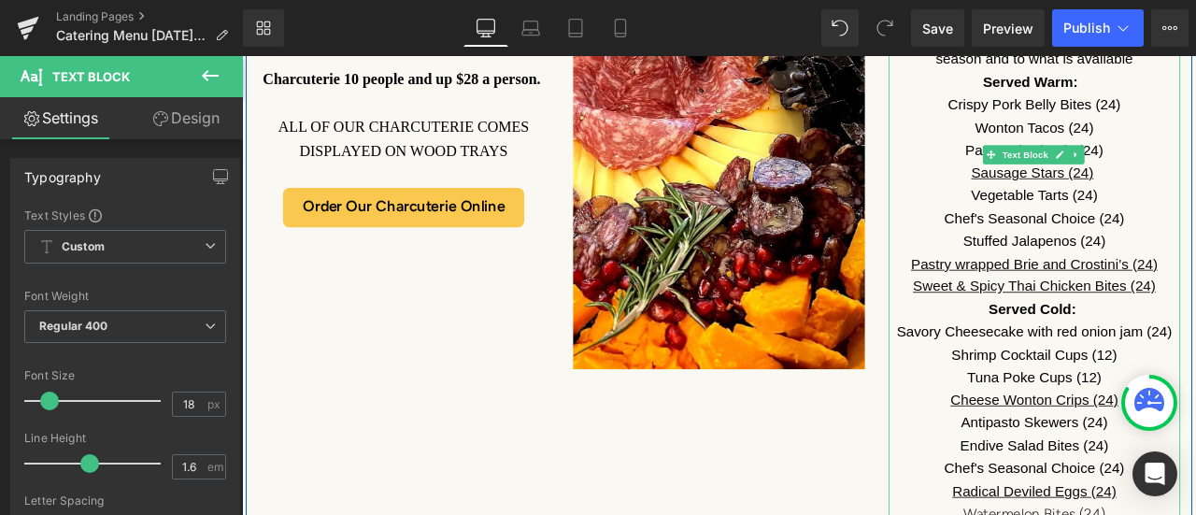
scroll to position [2336, 0]
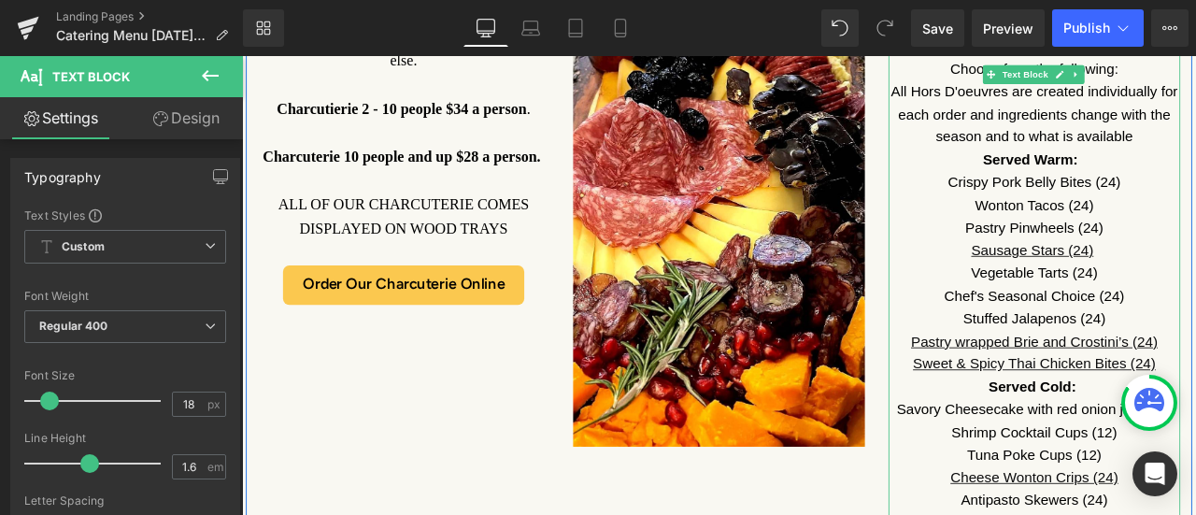
click at [1195, 258] on p "Pastry Pinwheels (24)" at bounding box center [1181, 261] width 346 height 27
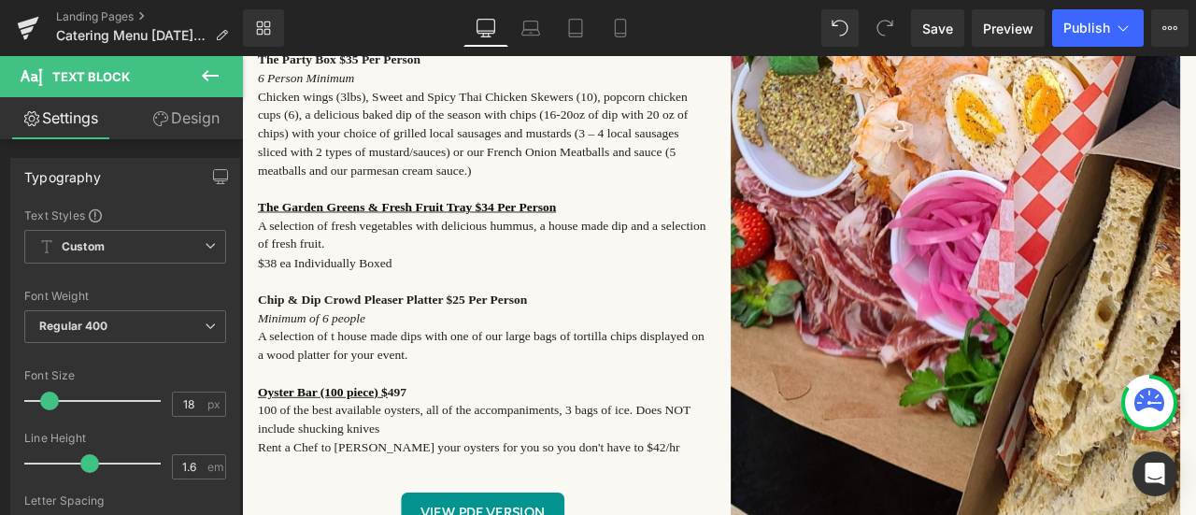
scroll to position [1121, 0]
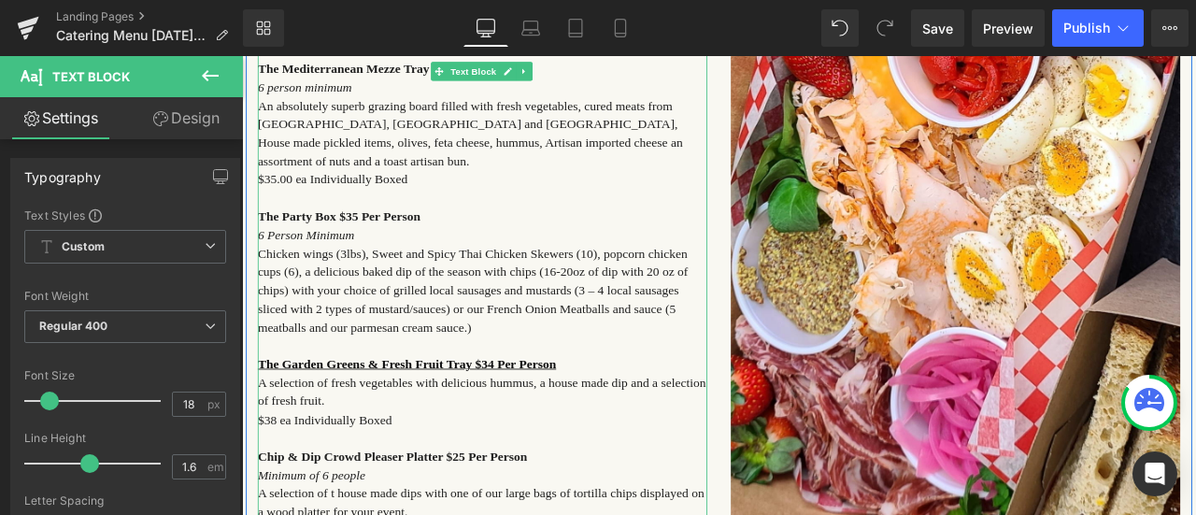
click at [455, 79] on strong "The Mediterranean Mezze Tray $33 Per Person" at bounding box center [412, 72] width 303 height 16
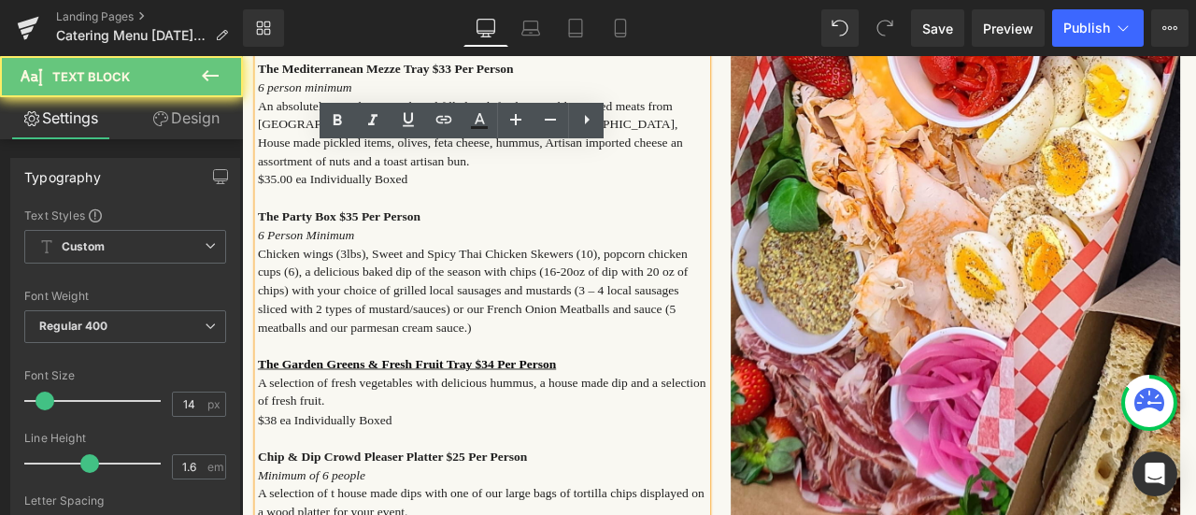
click at [445, 79] on strong "The Mediterranean Mezze Tray $33 Per Person" at bounding box center [412, 72] width 303 height 16
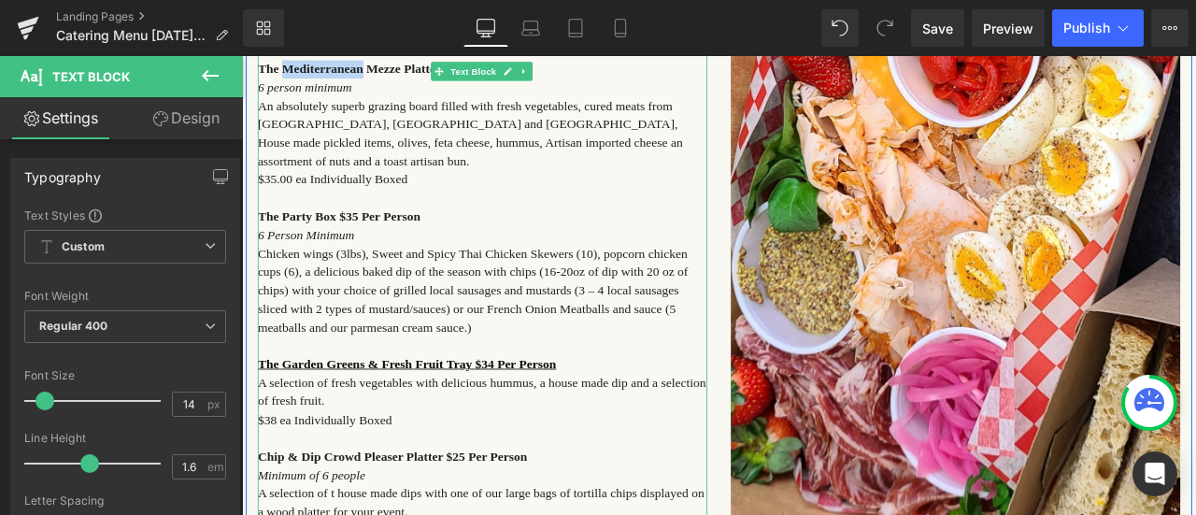
drag, startPoint x: 373, startPoint y: 81, endPoint x: 286, endPoint y: 82, distance: 86.9
click at [286, 79] on strong "The Mediterranean Mezze Platter $33 Per Person" at bounding box center [419, 72] width 317 height 16
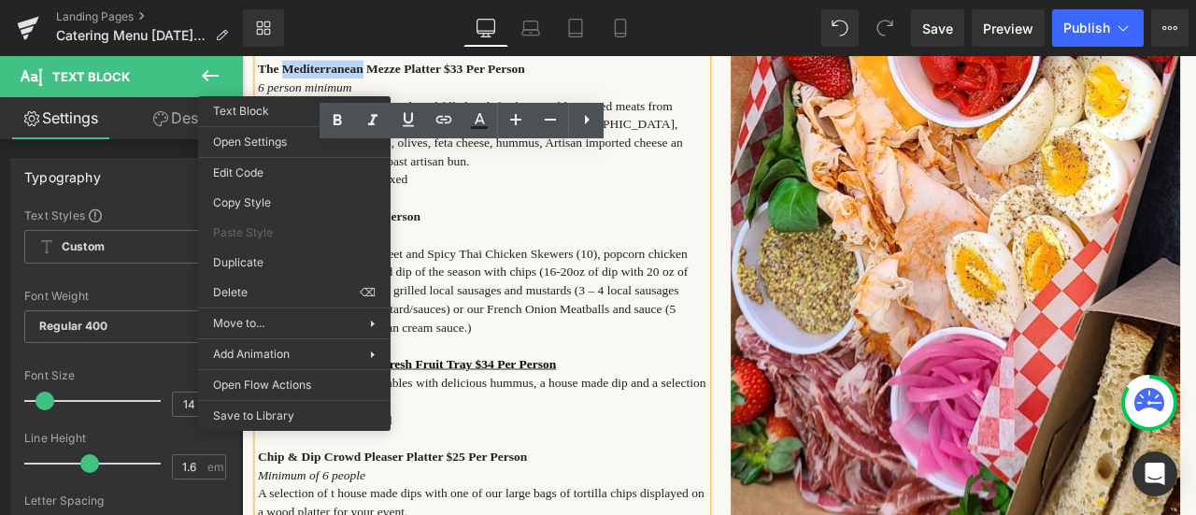
copy strong "Mediterranean"
